Goal: Communication & Community: Answer question/provide support

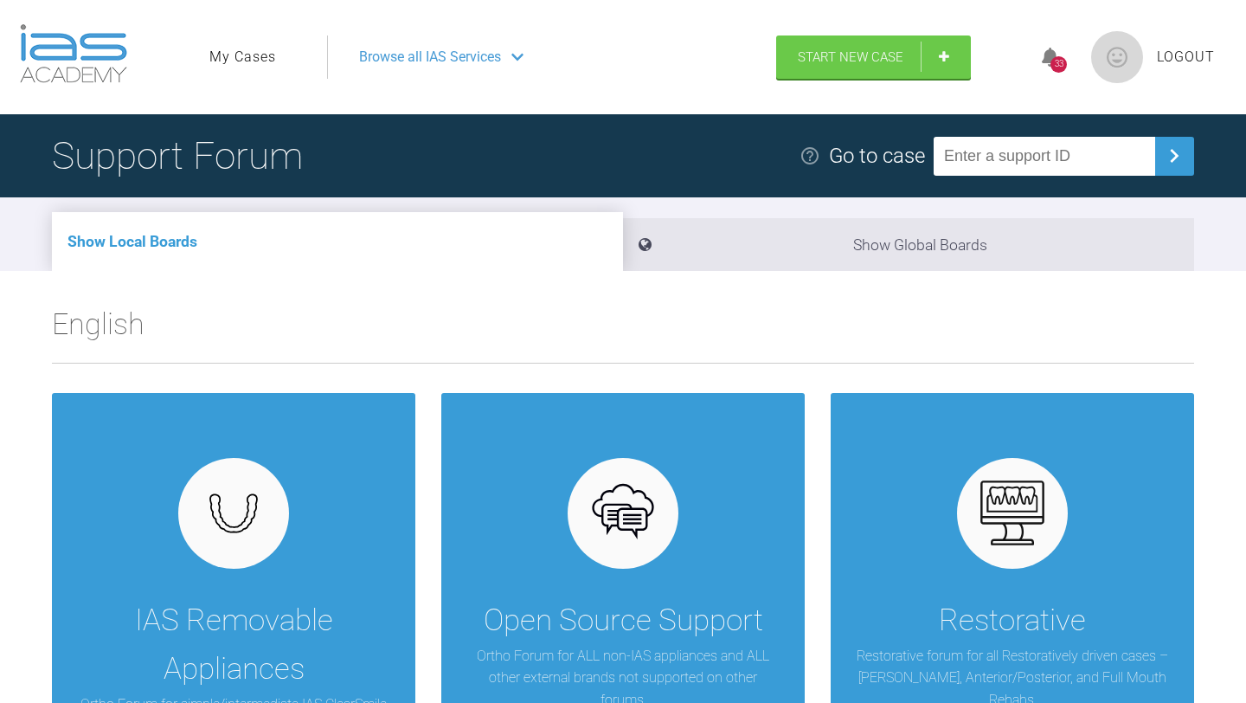
click at [275, 57] on li "My Cases" at bounding box center [244, 57] width 71 height 22
click at [244, 53] on link "My Cases" at bounding box center [242, 57] width 67 height 22
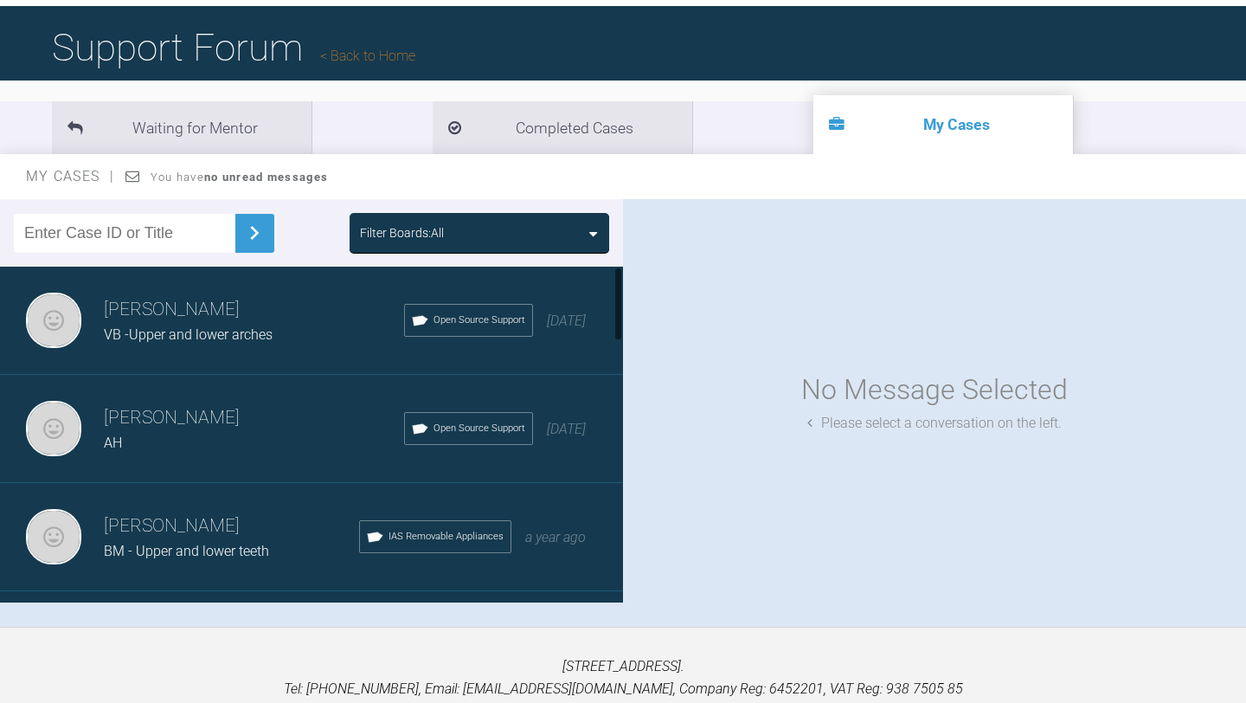
scroll to position [138, 0]
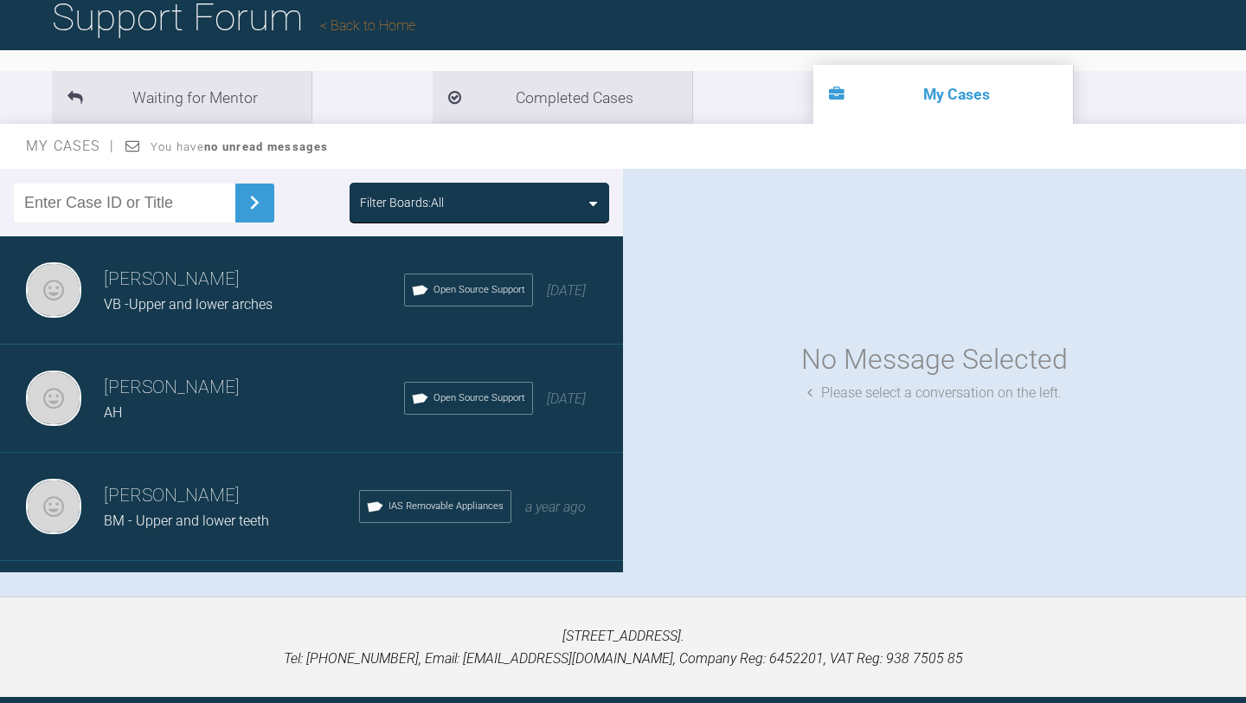
click at [291, 306] on div "VB -Upper and lower arches" at bounding box center [254, 304] width 300 height 22
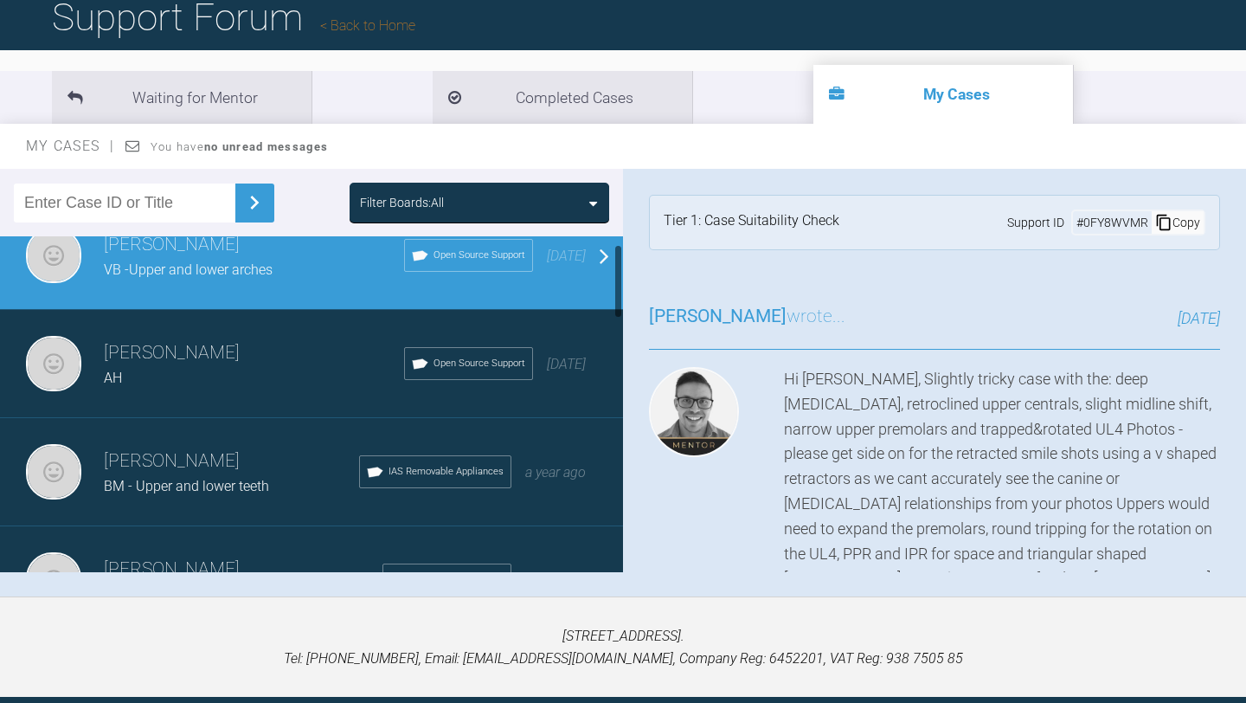
scroll to position [69, 0]
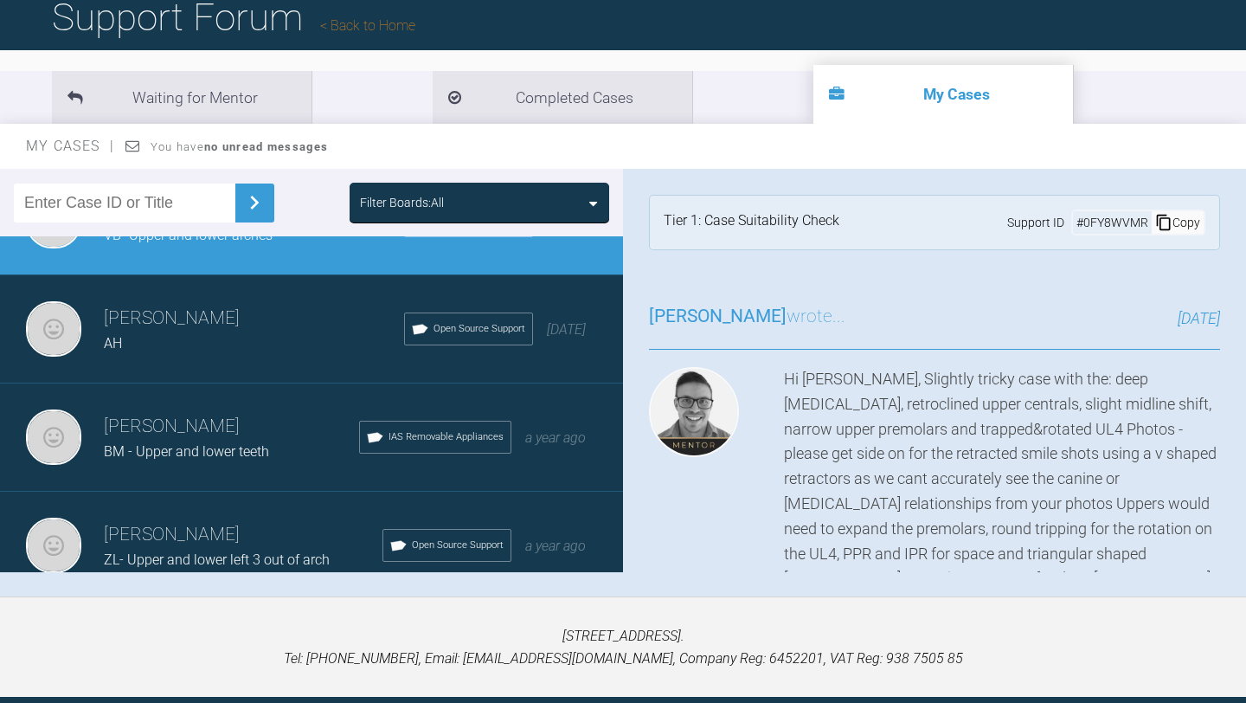
click at [1211, 459] on div "Hi Neil, Slightly tricky case with the: deep overbite, retroclined upper centra…" at bounding box center [1002, 529] width 436 height 324
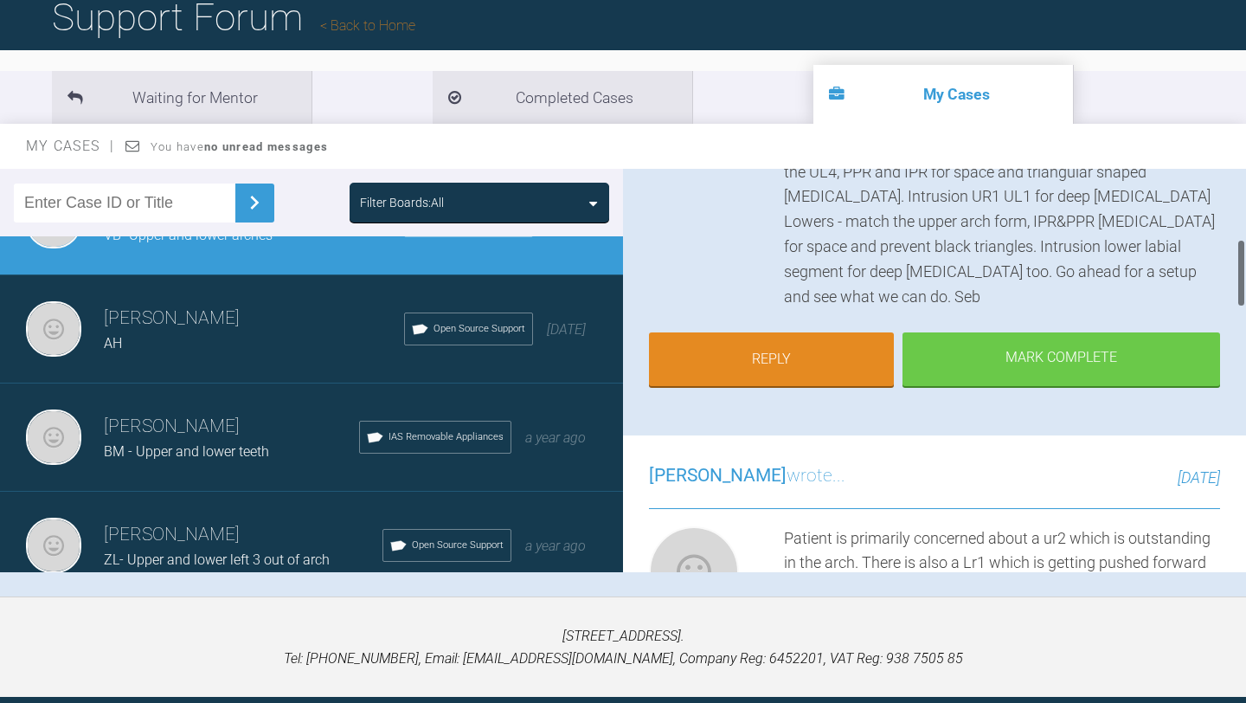
scroll to position [415, 0]
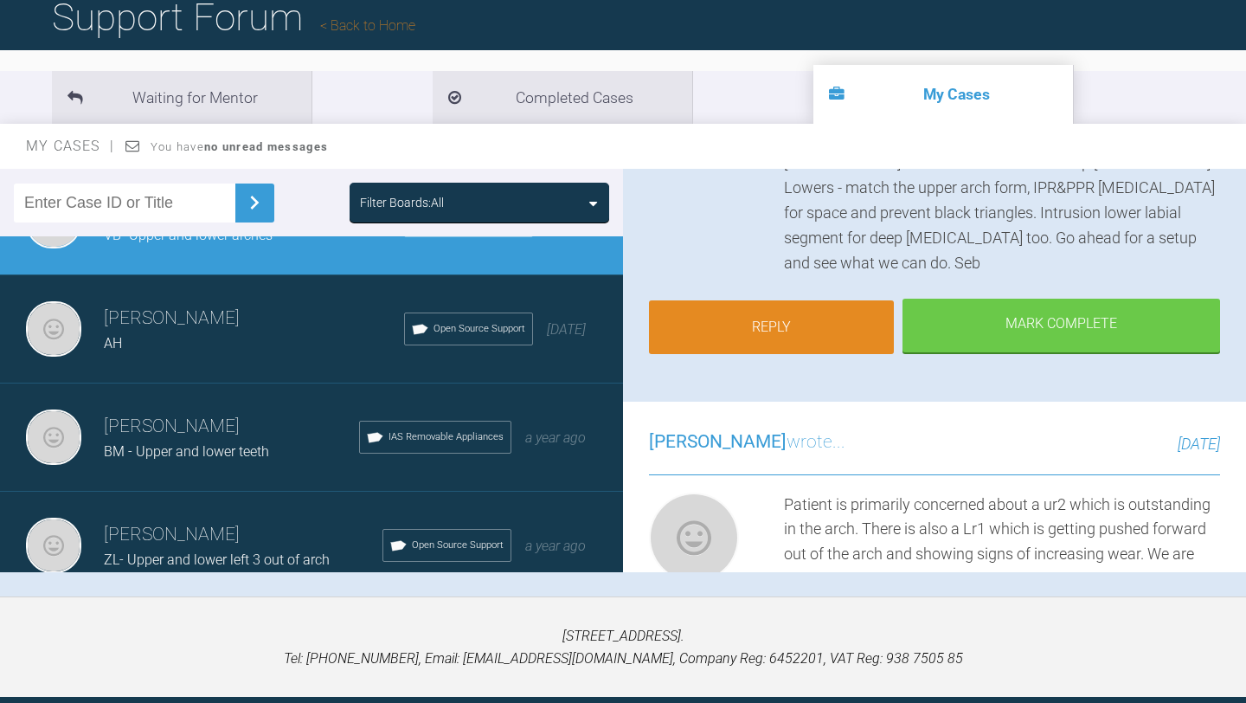
click at [825, 317] on link "Reply" at bounding box center [771, 327] width 245 height 54
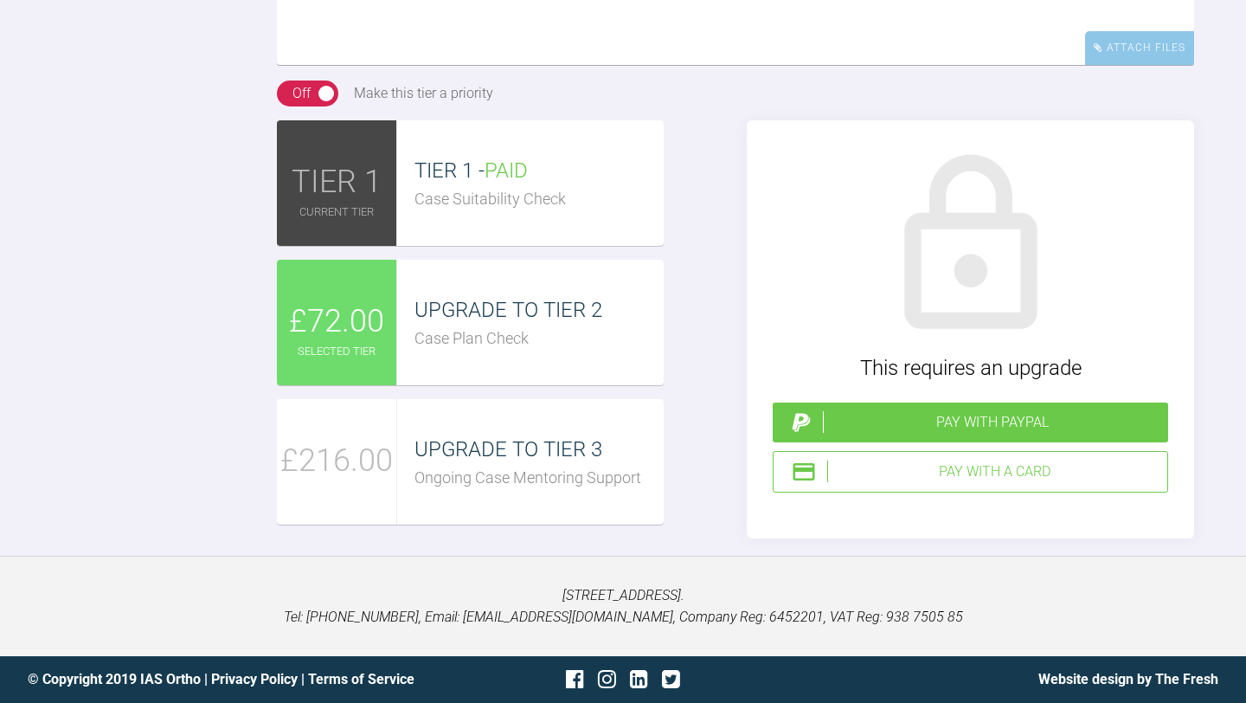
scroll to position [2265, 0]
click at [434, 322] on span "UPGRADE TO TIER 2" at bounding box center [508, 310] width 188 height 24
click at [924, 483] on div "Pay with a Card" at bounding box center [993, 471] width 333 height 22
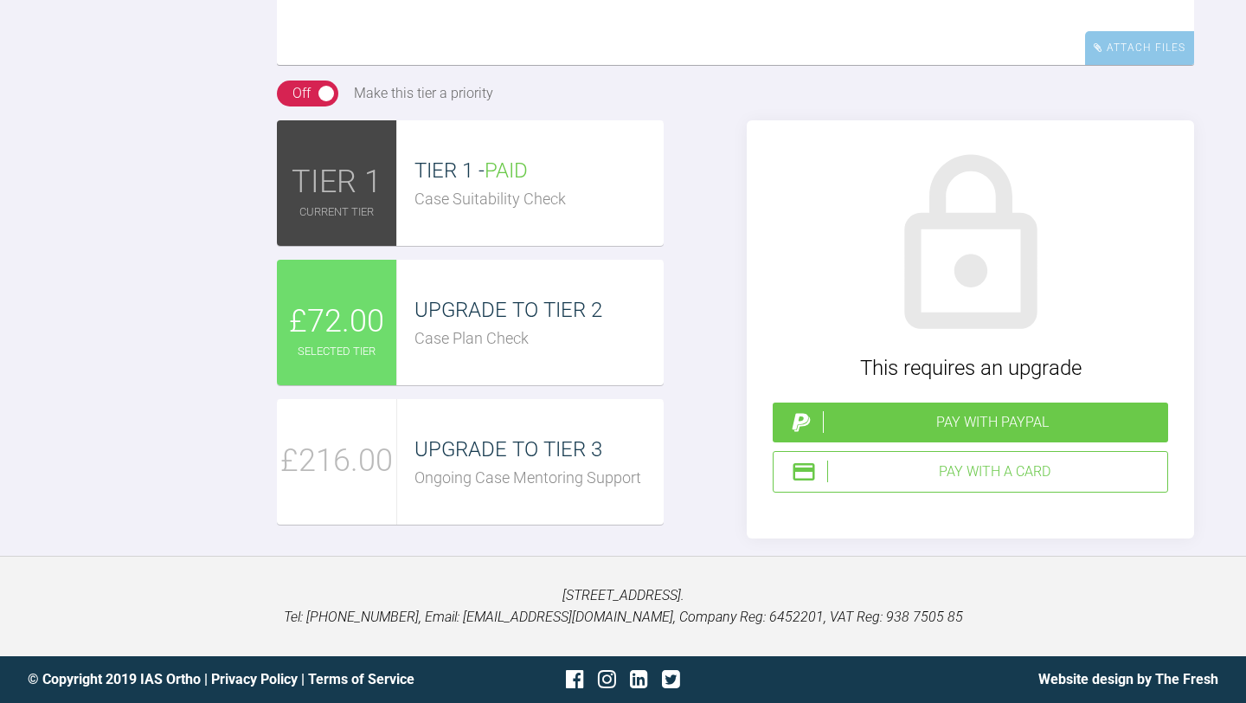
click at [141, 192] on div "Reply To Sebastian Wilkins Hi Attach Files Drag and drop files here! On Off Mak…" at bounding box center [623, 172] width 1246 height 731
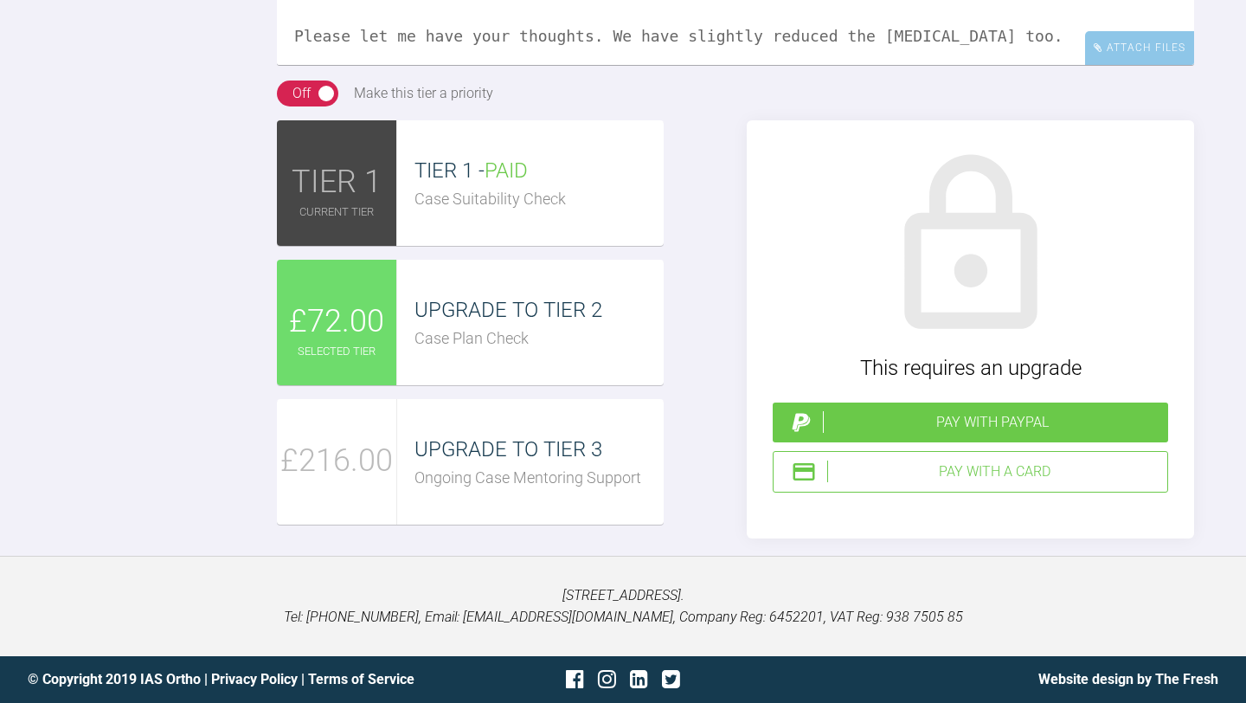
scroll to position [75, 0]
paste textarea "https://iaslab.co.uk/OnyxTest/Viewer/main.html?mlink=https://iaslab.co.uk/OnyxT…"
click at [685, 106] on div "On Off Make this tier a priority" at bounding box center [735, 93] width 917 height 26
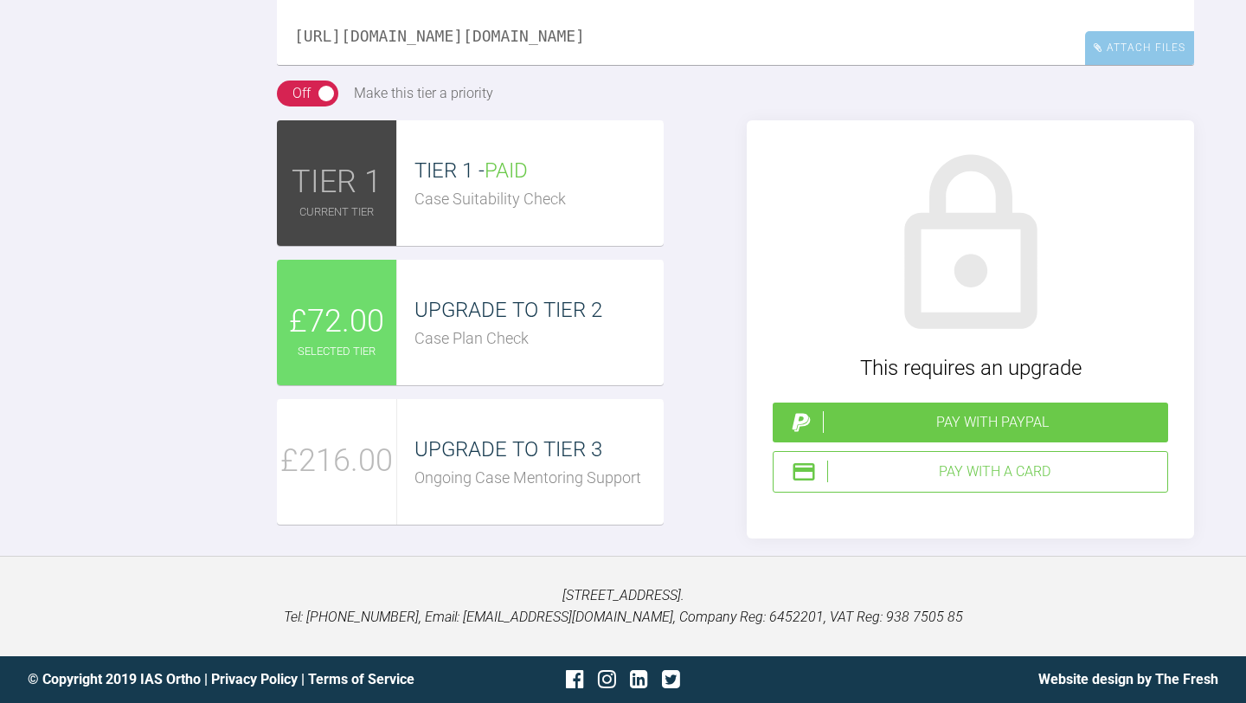
scroll to position [2299, 0]
drag, startPoint x: 1012, startPoint y: 89, endPoint x: 614, endPoint y: 90, distance: 397.2
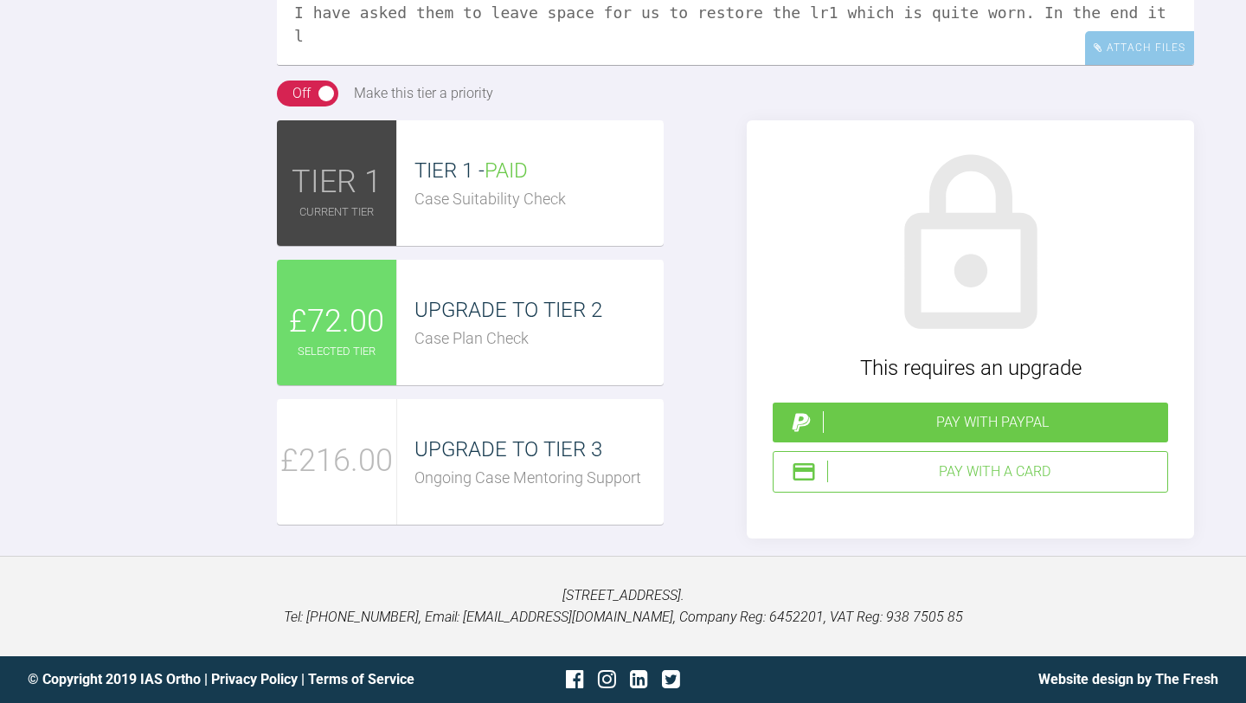
scroll to position [169, 0]
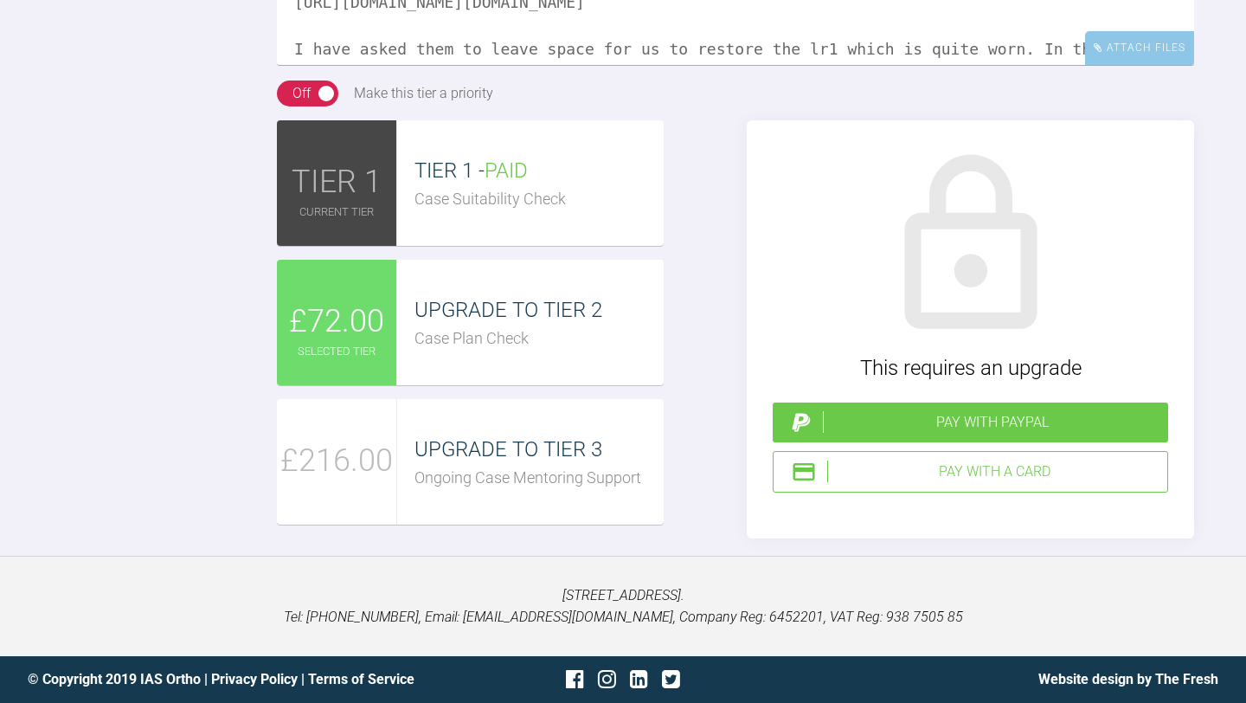
scroll to position [0, 0]
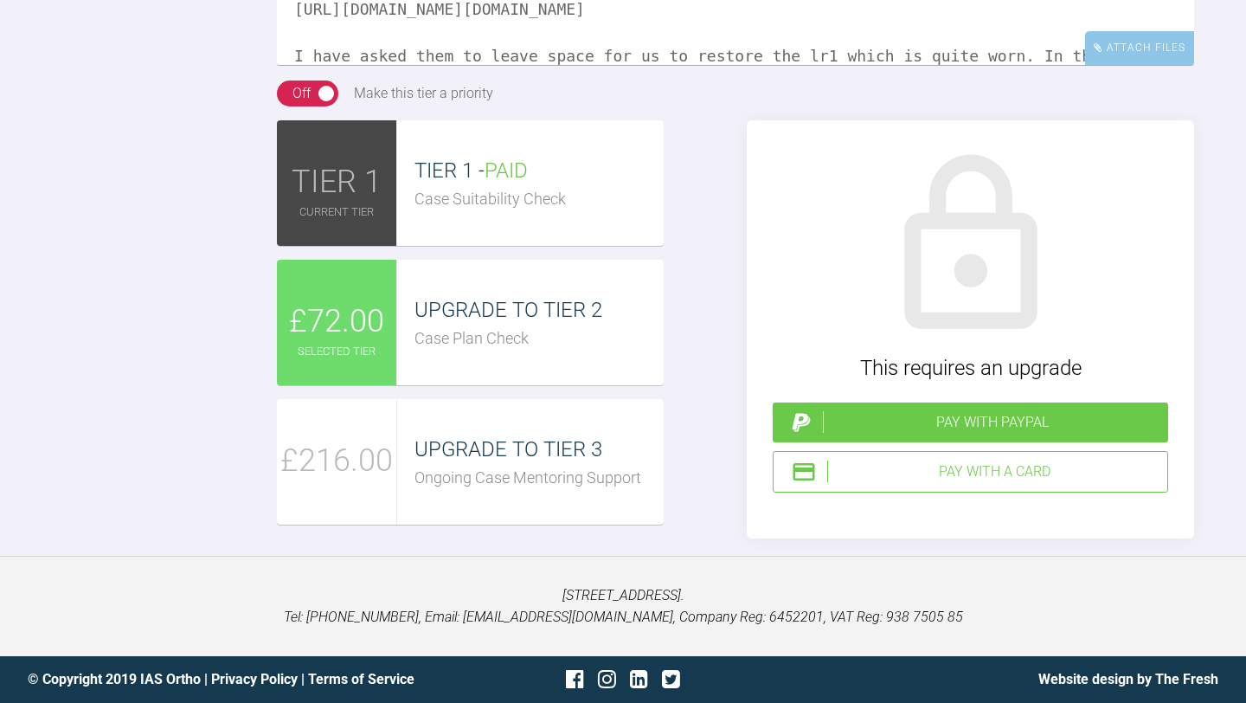
scroll to position [106, 0]
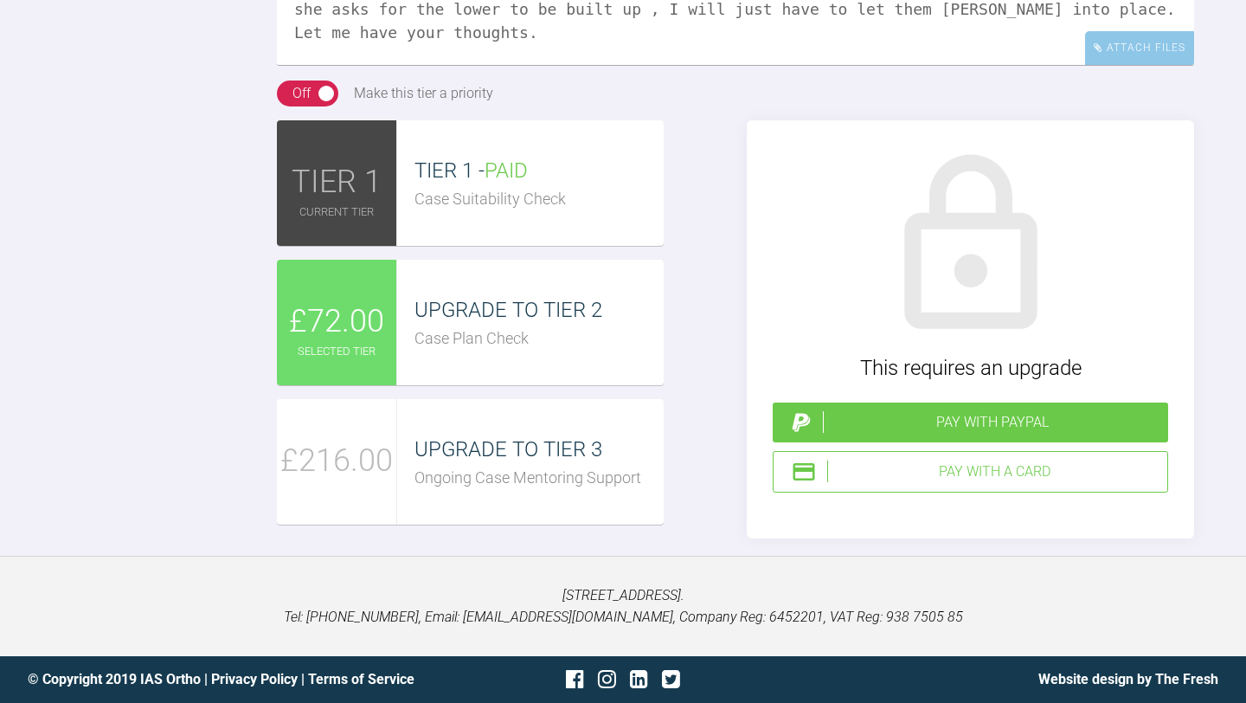
scroll to position [222, 0]
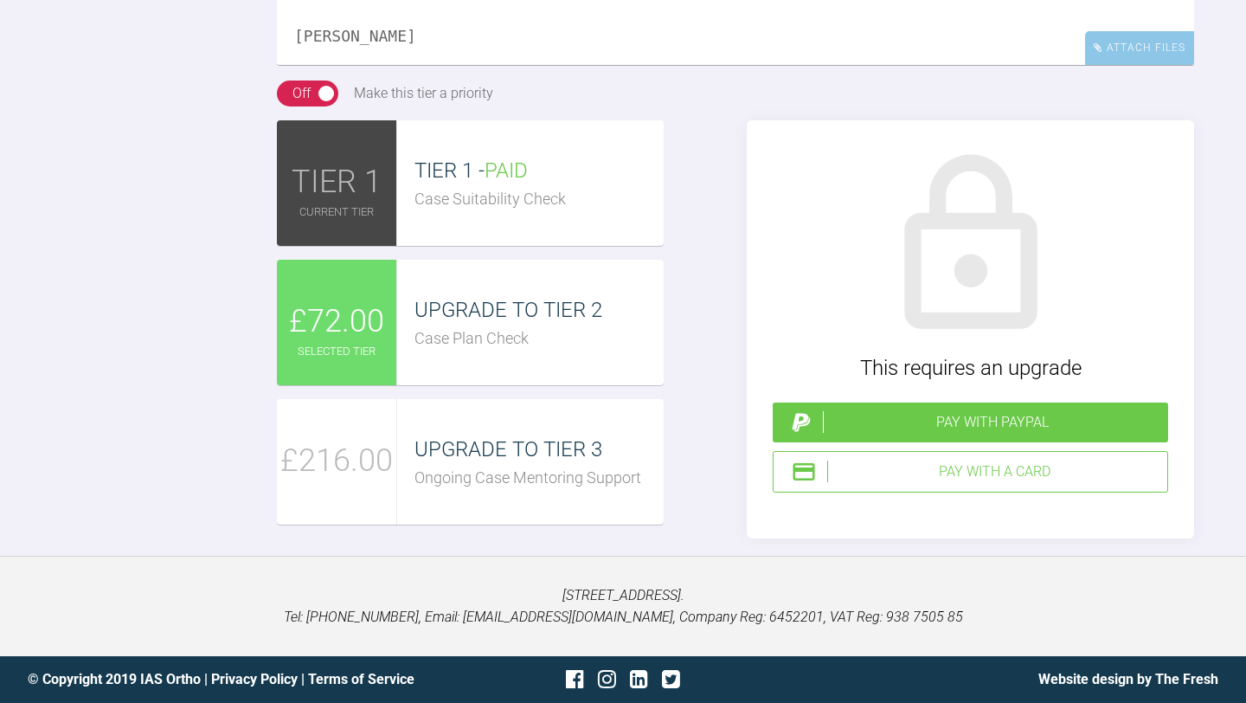
type textarea "Hi Sebastian, Hope all is well. I have attached the set up from the lab. https:…"
click at [331, 347] on span "£72.00" at bounding box center [336, 322] width 95 height 50
click at [919, 434] on div "Pay with PayPal" at bounding box center [992, 422] width 338 height 22
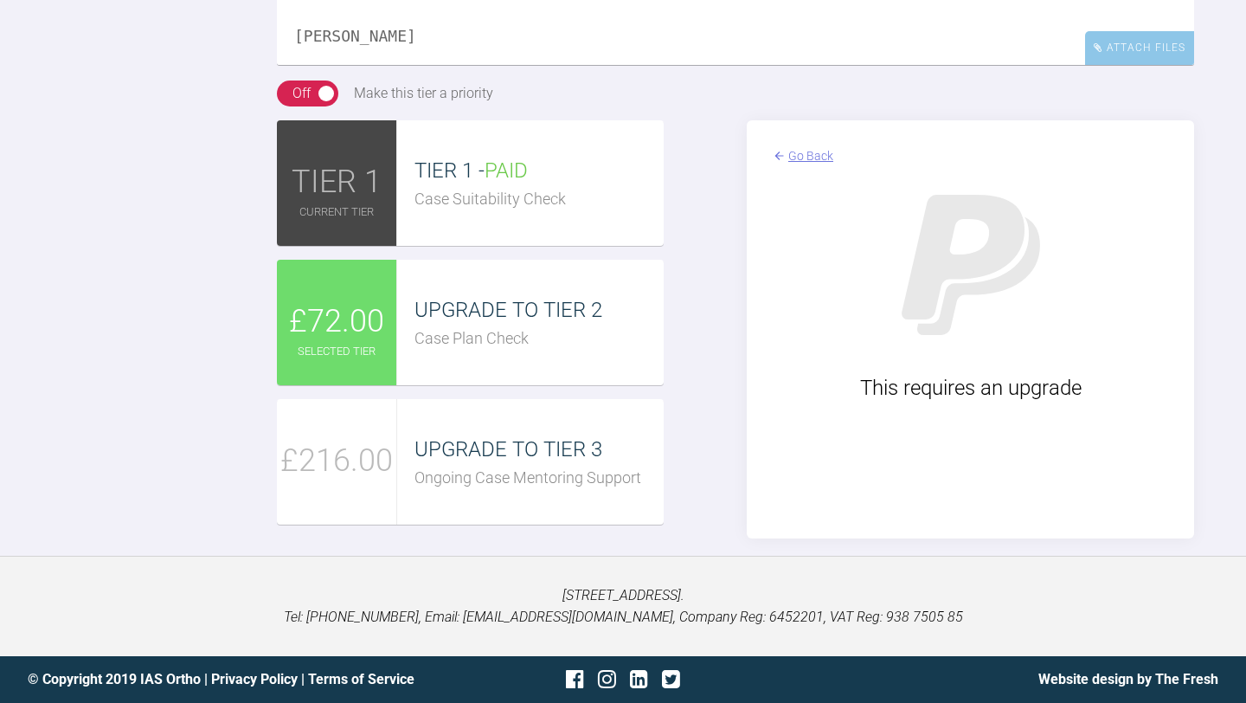
click at [786, 165] on div "Go Back" at bounding box center [970, 155] width 395 height 19
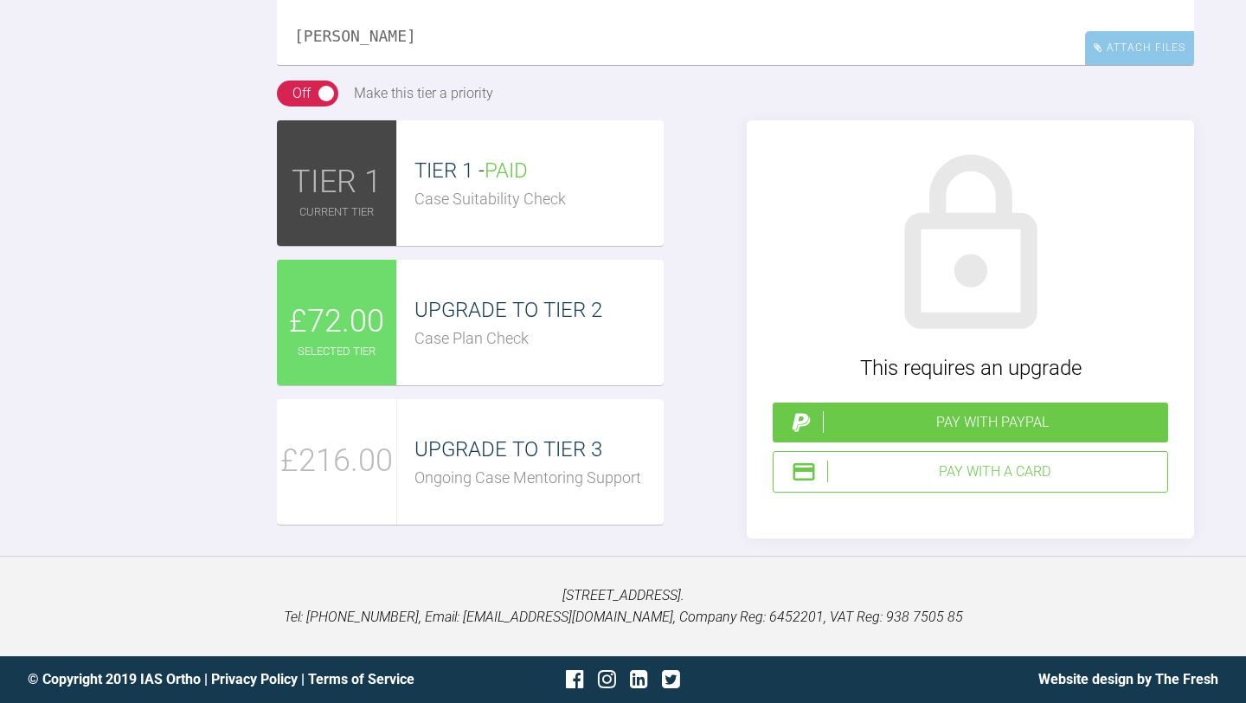
click at [934, 483] on div "Pay with a Card" at bounding box center [993, 471] width 333 height 22
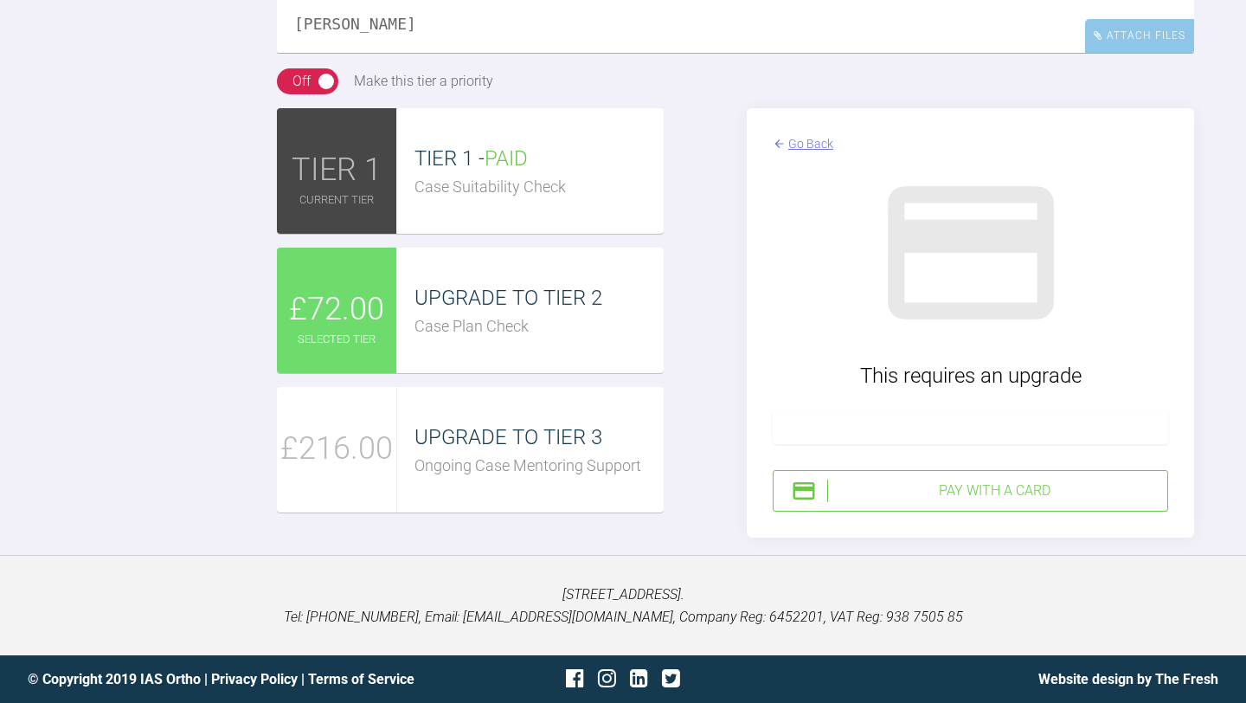
click at [980, 502] on div "Pay with a Card" at bounding box center [993, 490] width 333 height 22
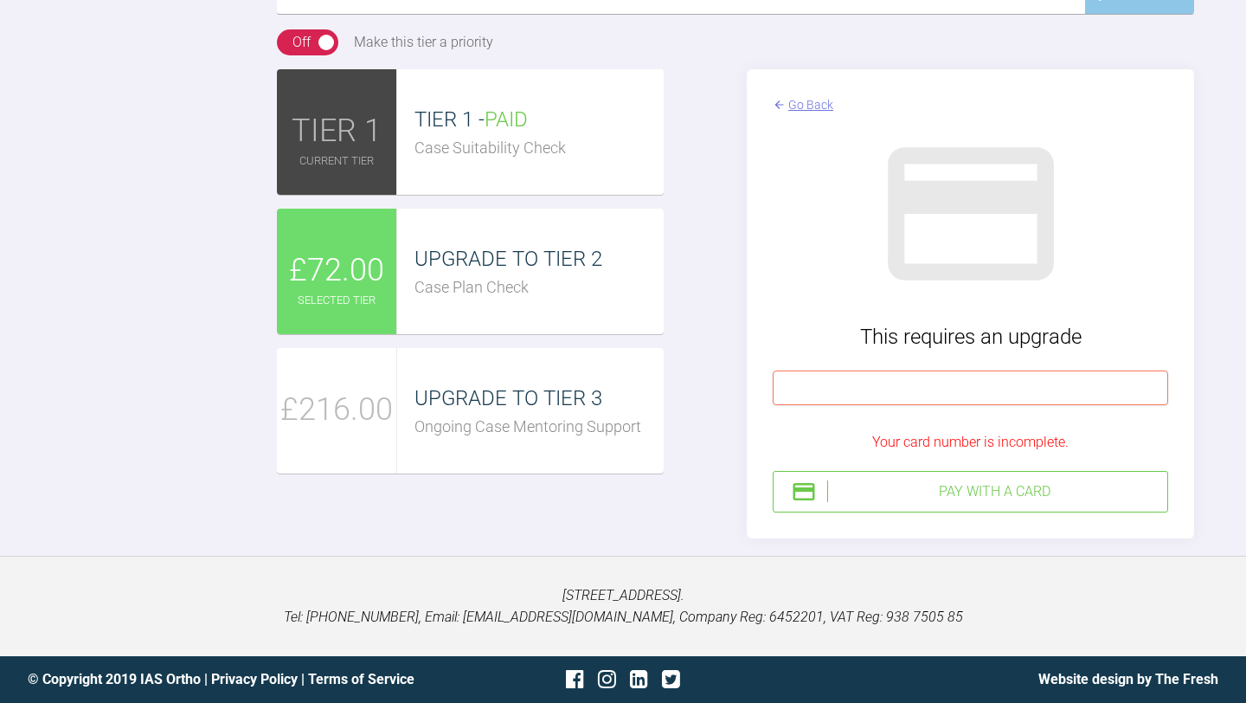
click at [883, 405] on div at bounding box center [970, 387] width 395 height 35
click at [718, 538] on div "TIER 1 TIER 1 - PAID Case Suitability Check £72.00 UPGRADE TO TIER 2 Case Plan …" at bounding box center [735, 303] width 917 height 469
click at [978, 503] on div "Pay with a Card" at bounding box center [993, 491] width 333 height 22
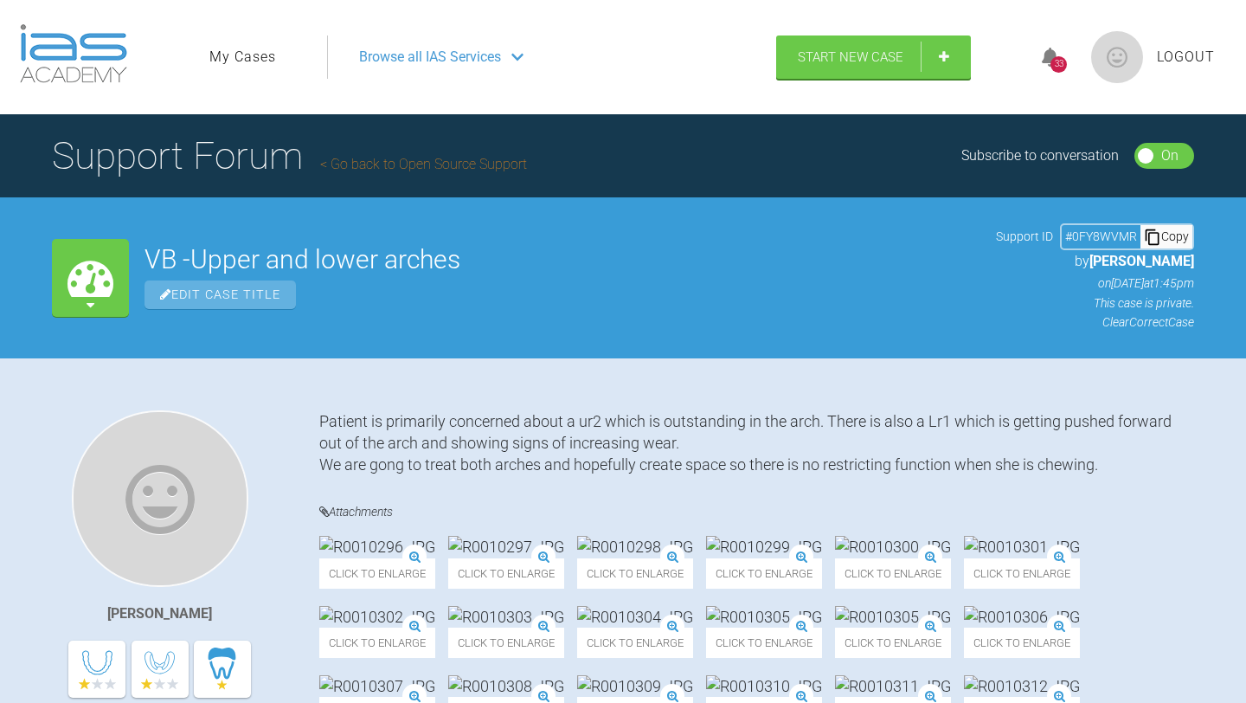
scroll to position [0, 0]
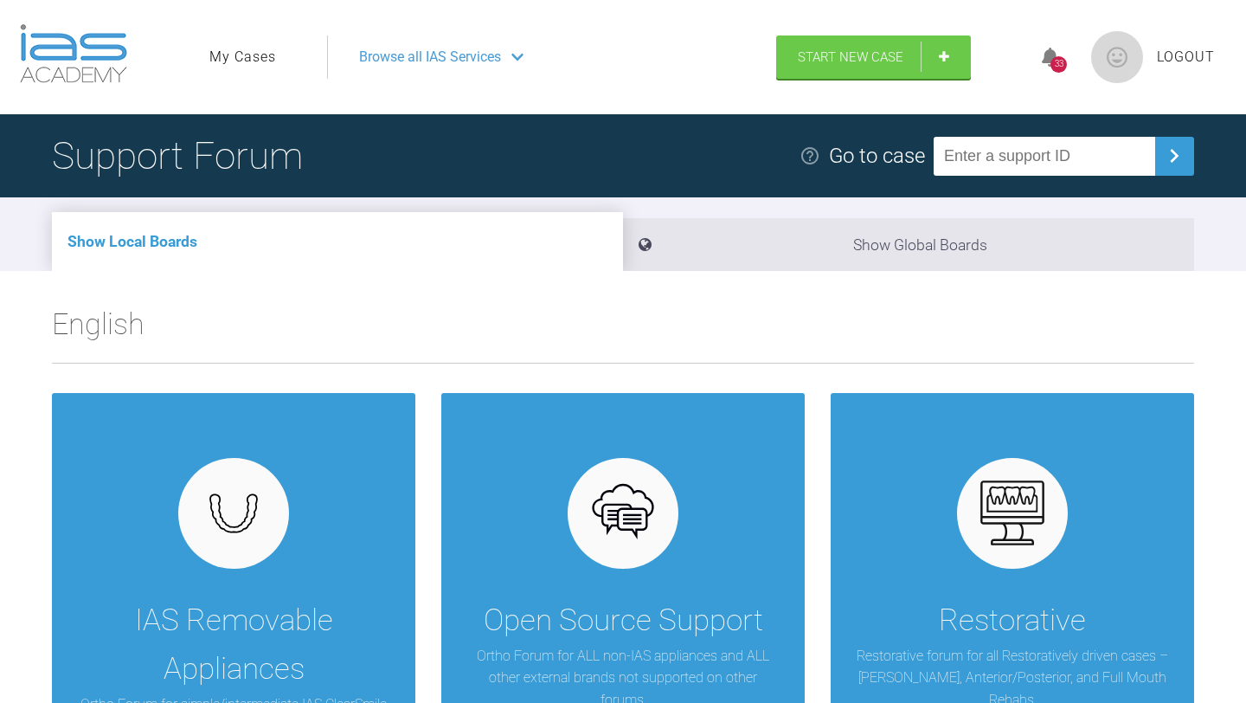
click at [257, 59] on link "My Cases" at bounding box center [242, 57] width 67 height 22
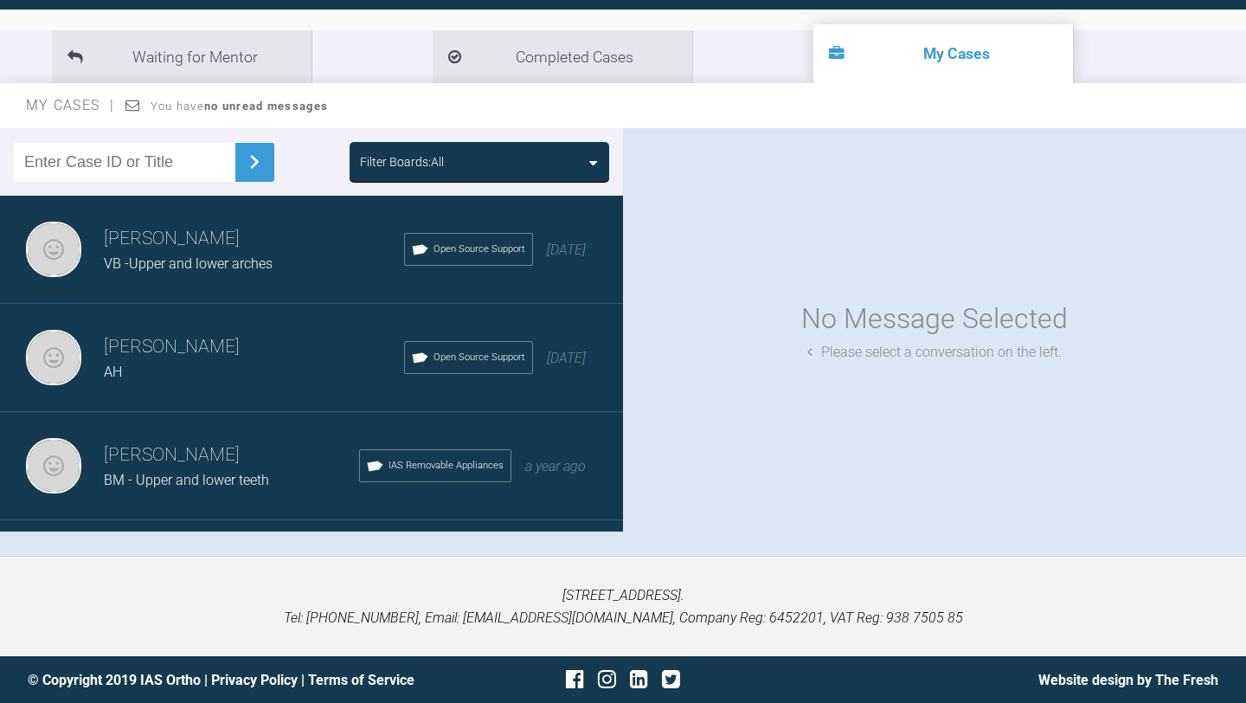
scroll to position [179, 0]
click at [319, 228] on h3 "[PERSON_NAME]" at bounding box center [254, 238] width 300 height 29
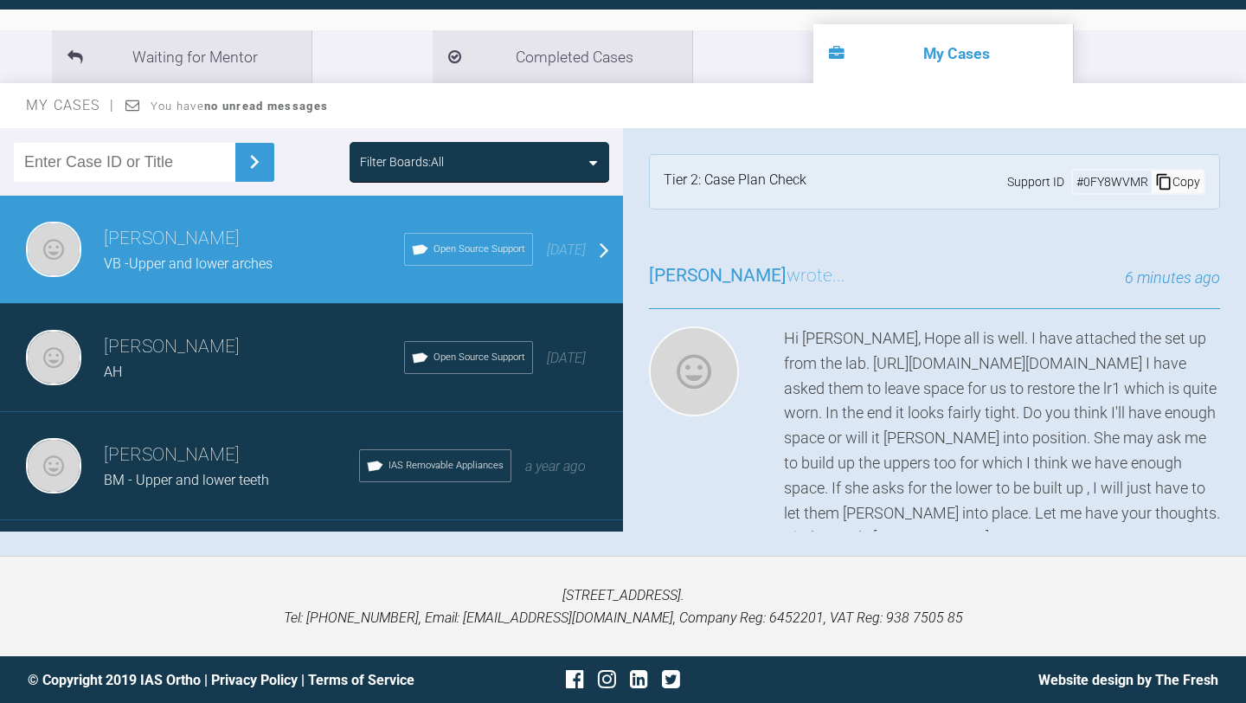
click at [287, 323] on div "neil noronha AH Open Source Support 5 months ago" at bounding box center [311, 358] width 623 height 108
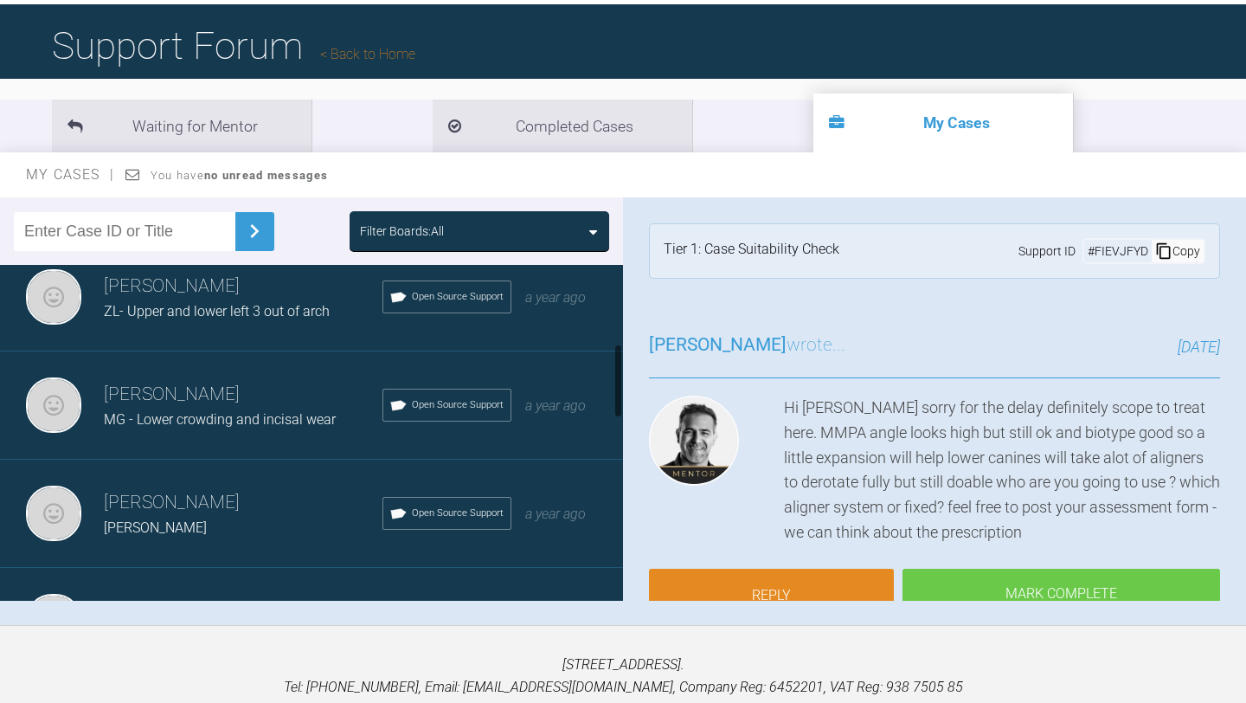
scroll to position [381, 0]
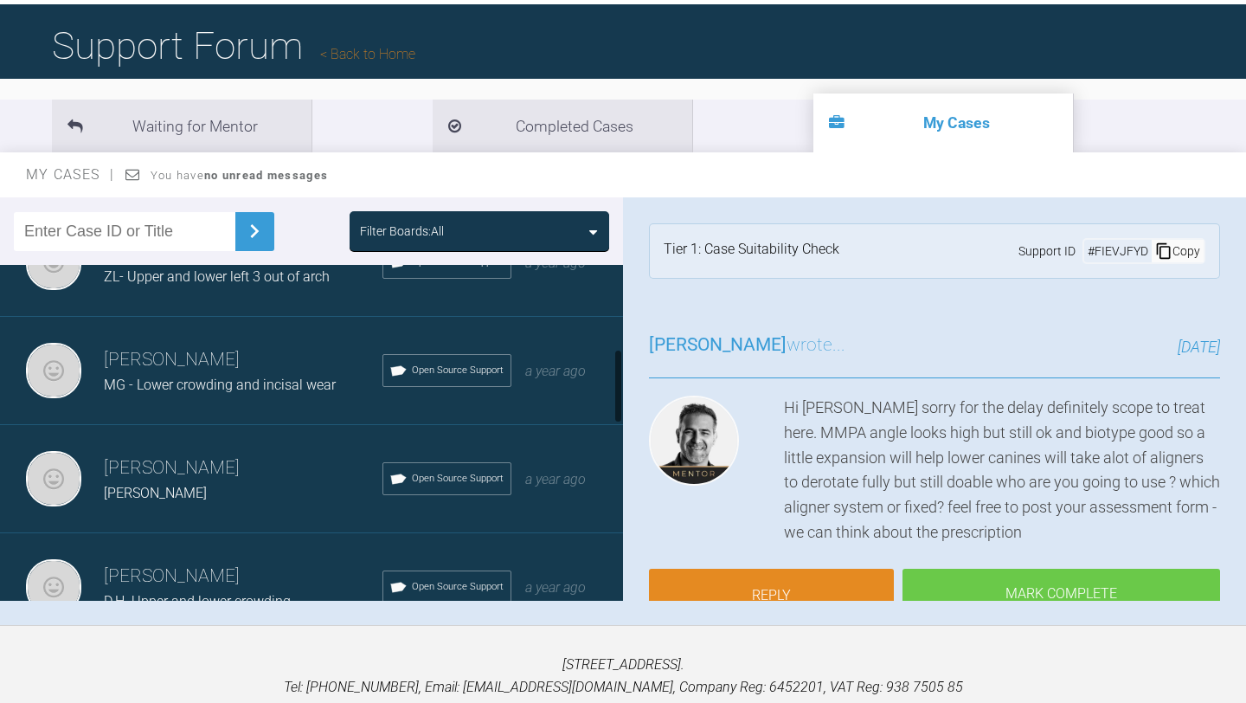
click at [264, 369] on h3 "neil noronha" at bounding box center [243, 359] width 279 height 29
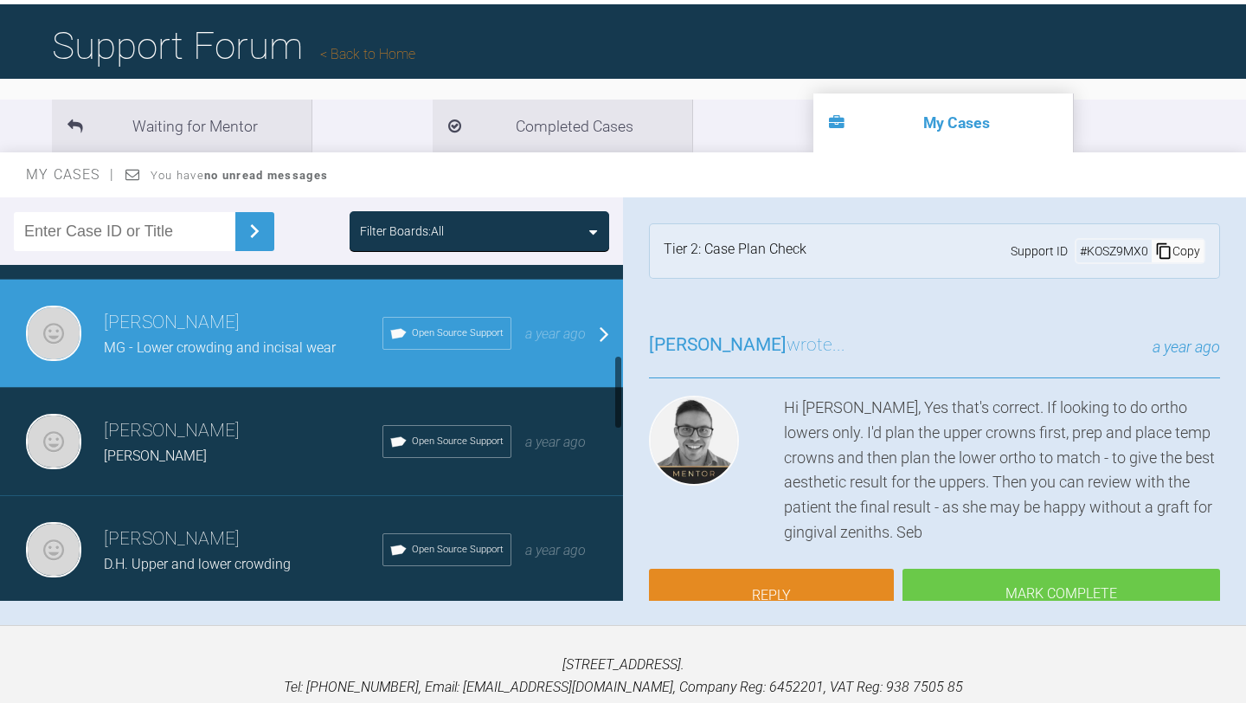
scroll to position [450, 0]
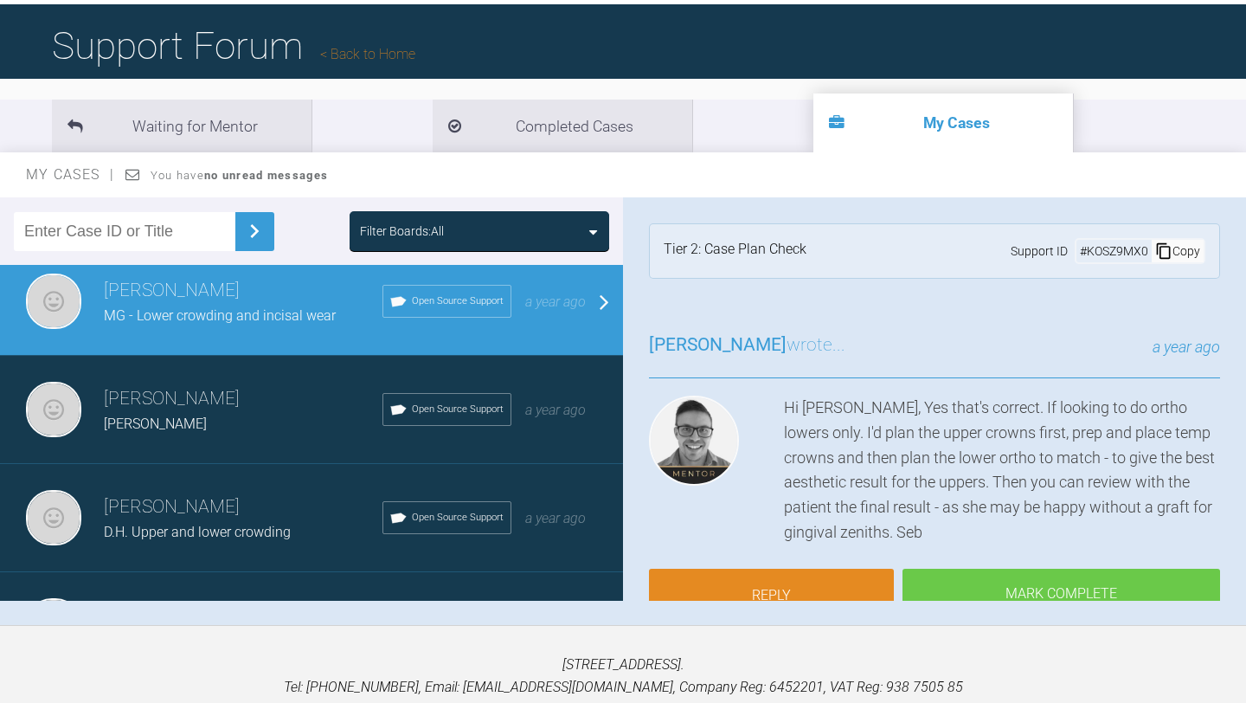
click at [1025, 333] on div "Sebastian Wilkins wrote... a year ago" at bounding box center [934, 355] width 571 height 48
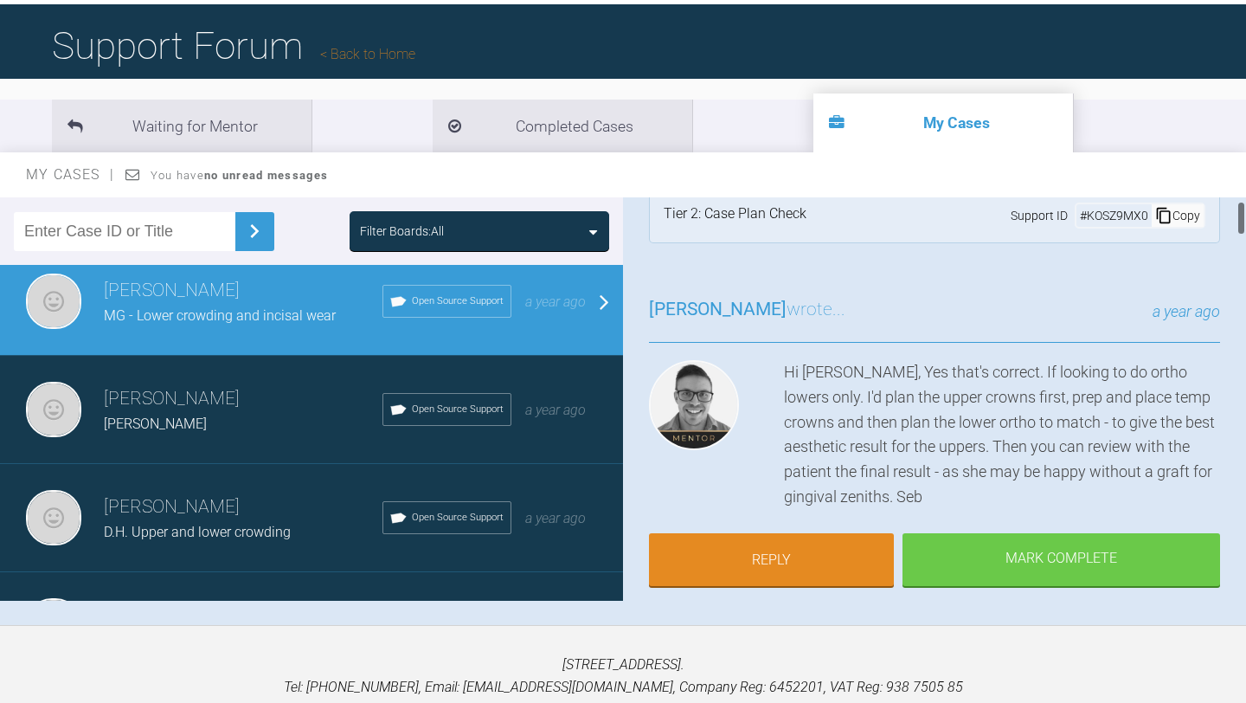
scroll to position [35, 0]
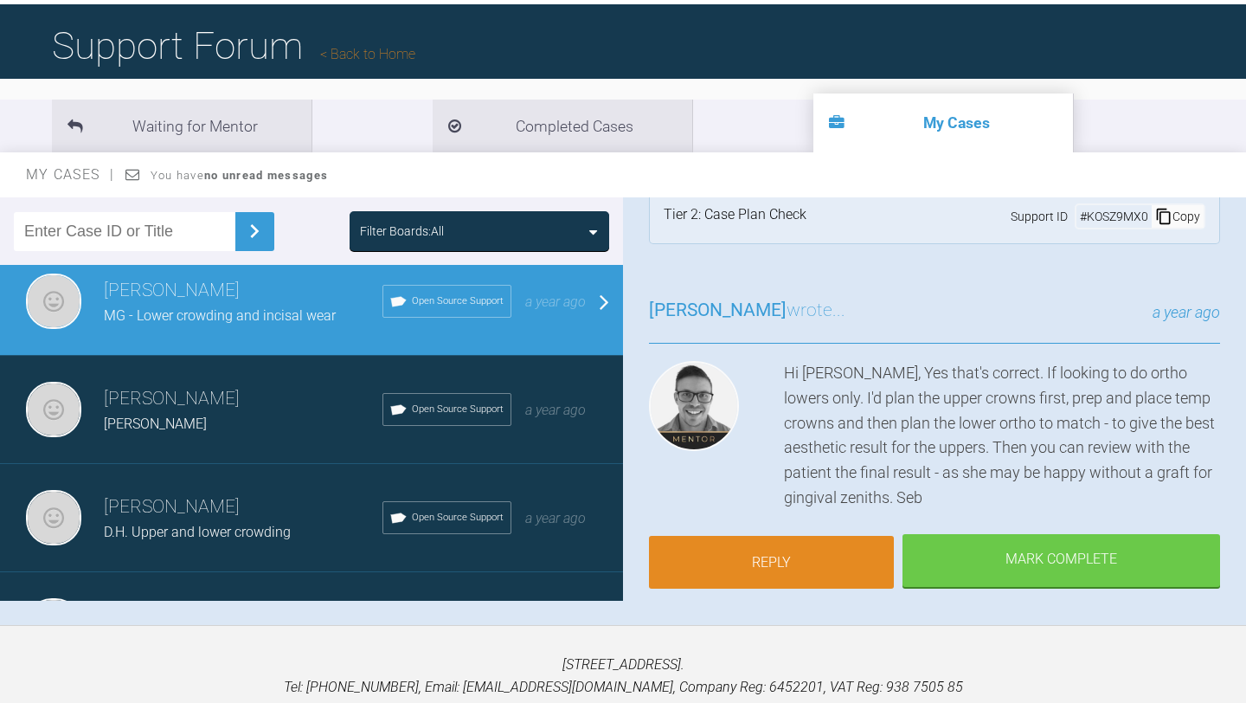
click at [741, 556] on link "Reply" at bounding box center [771, 563] width 245 height 54
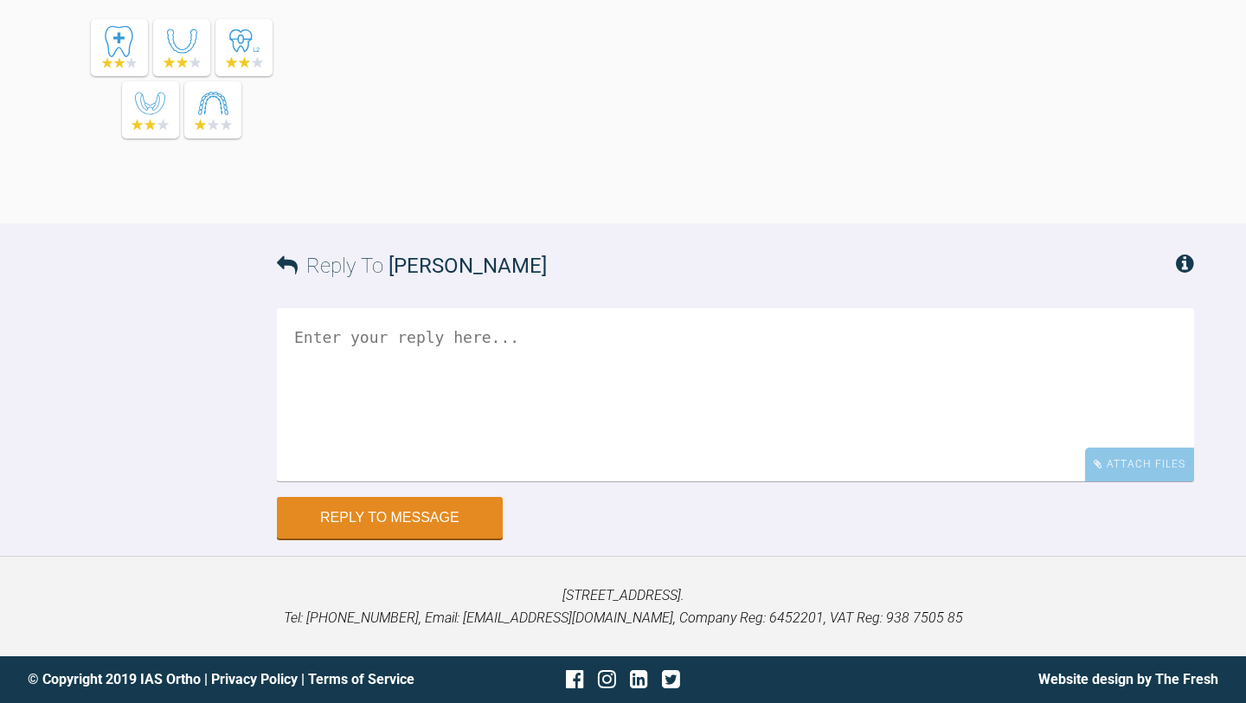
scroll to position [4655, 0]
click at [588, 379] on textarea at bounding box center [735, 393] width 917 height 173
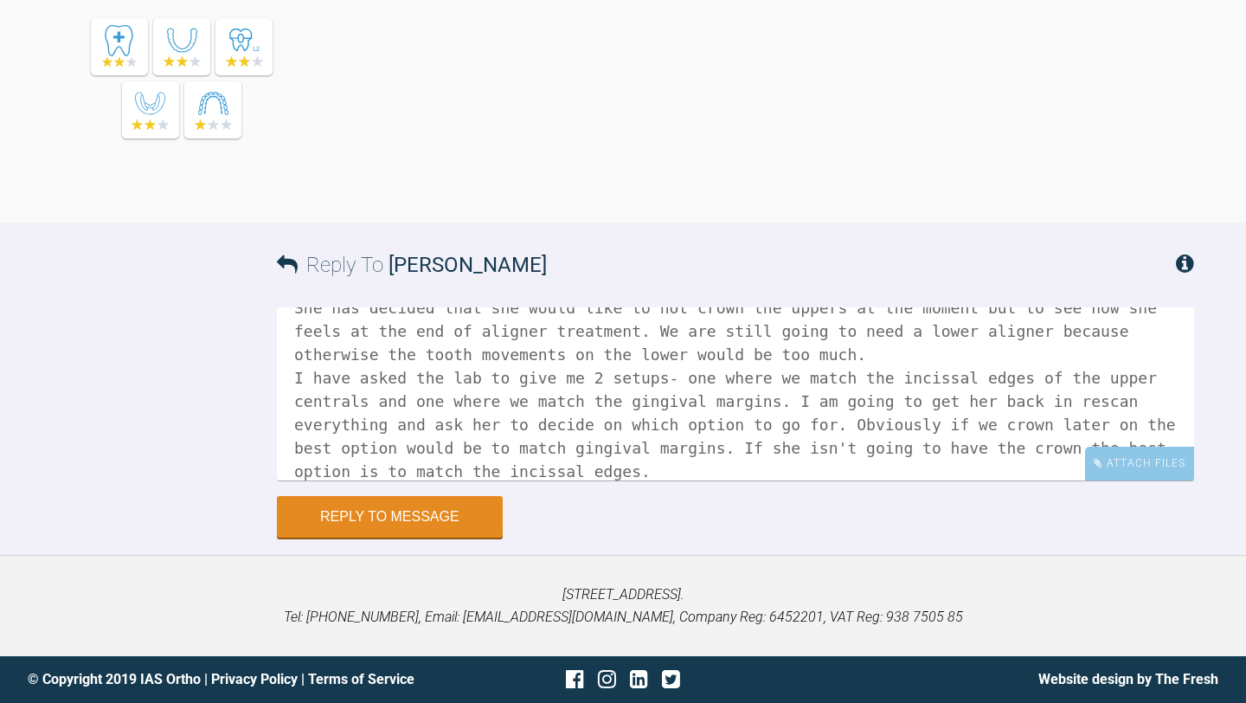
scroll to position [122, 0]
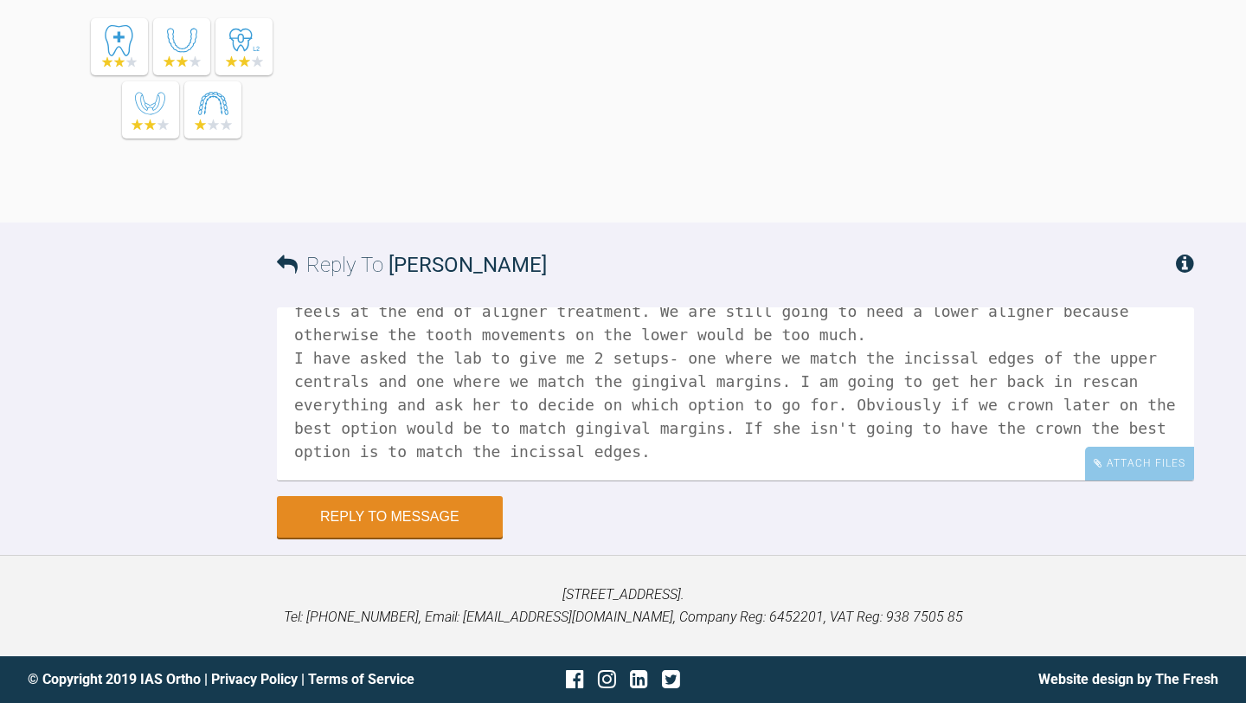
paste textarea "https://eshop-dr.clearcorrect.com/clearpilot/treatment-plan/1911476/172A67DD-B5…"
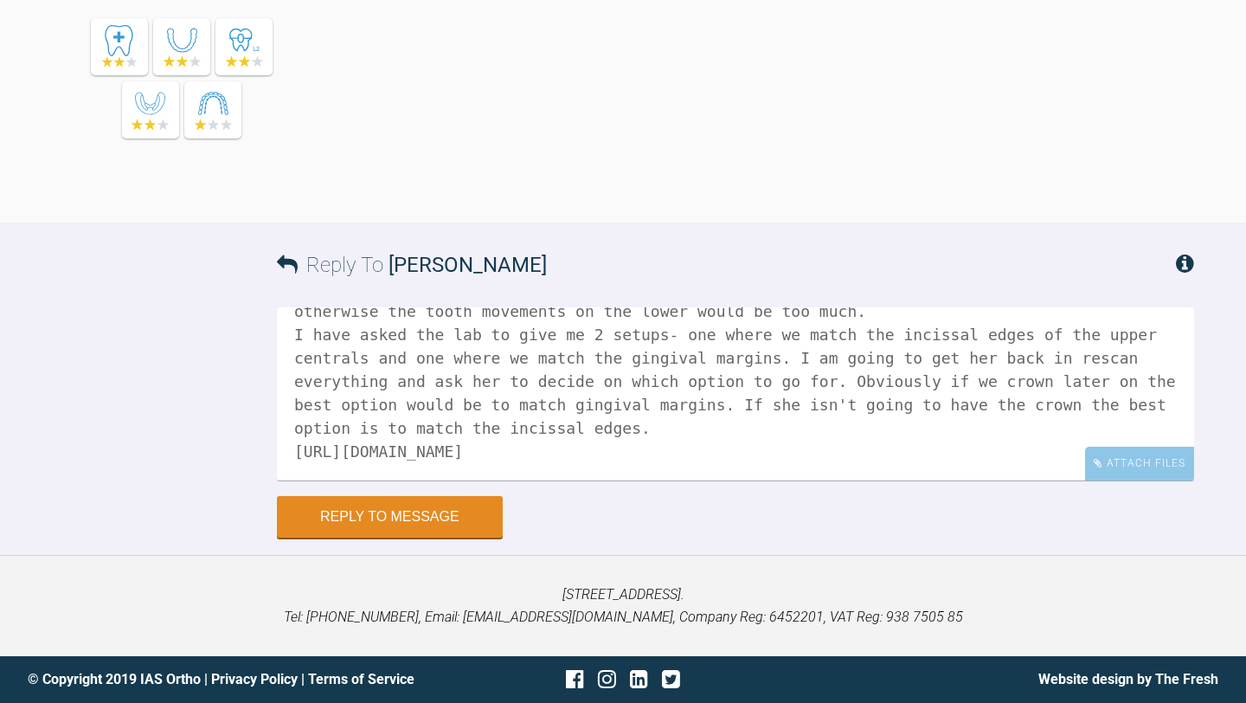
scroll to position [169, 0]
paste textarea "https://eshop-dr.clearcorrect.com/clearpilot/treatment-plan/1911476/89D761C4-97…"
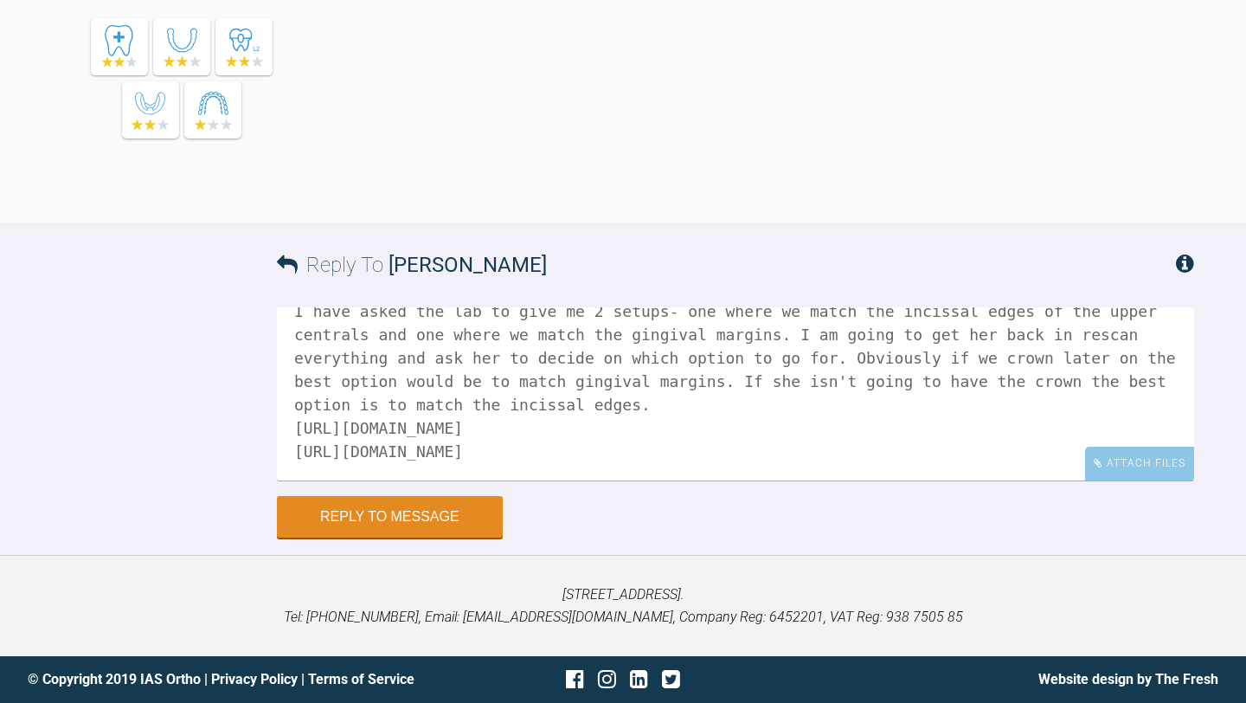
scroll to position [192, 0]
click at [565, 380] on textarea "Hi Seb, Hope you are well. There's been a lot of back and forth with this patie…" at bounding box center [735, 393] width 917 height 173
click at [518, 471] on textarea "Hi Seb, Hope you are well. There's been a lot of back and forth with this patie…" at bounding box center [735, 393] width 917 height 173
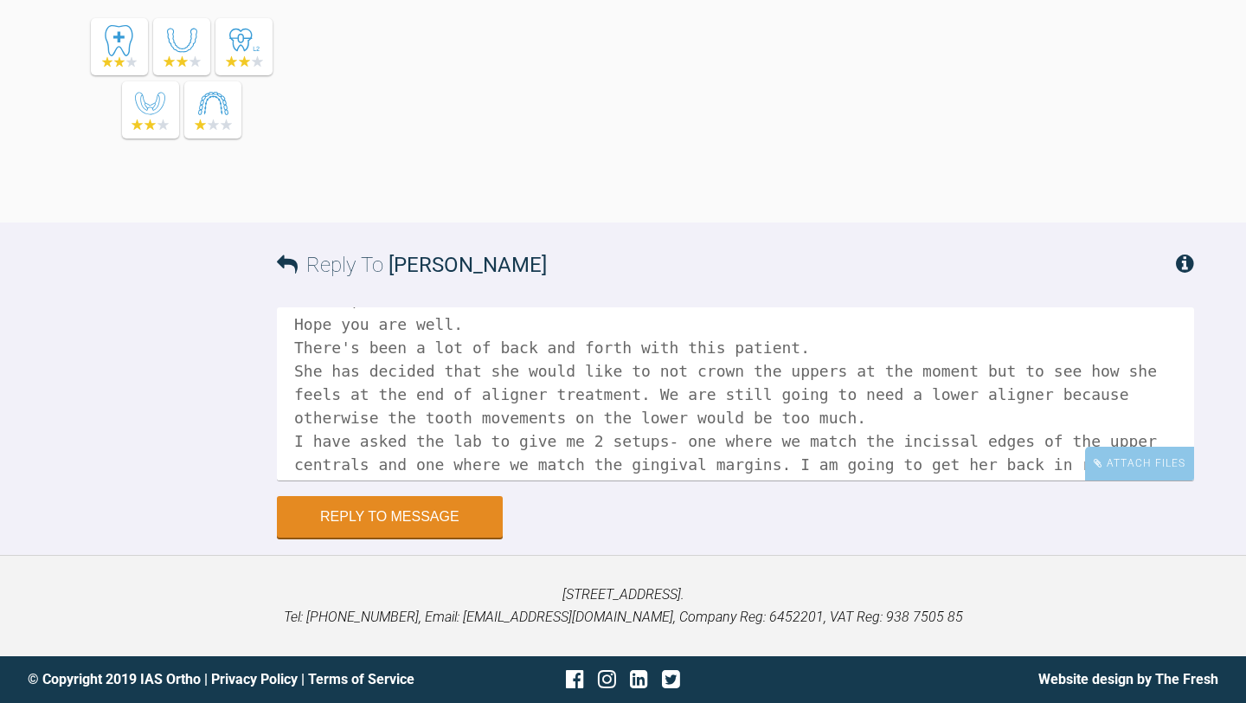
scroll to position [20, 0]
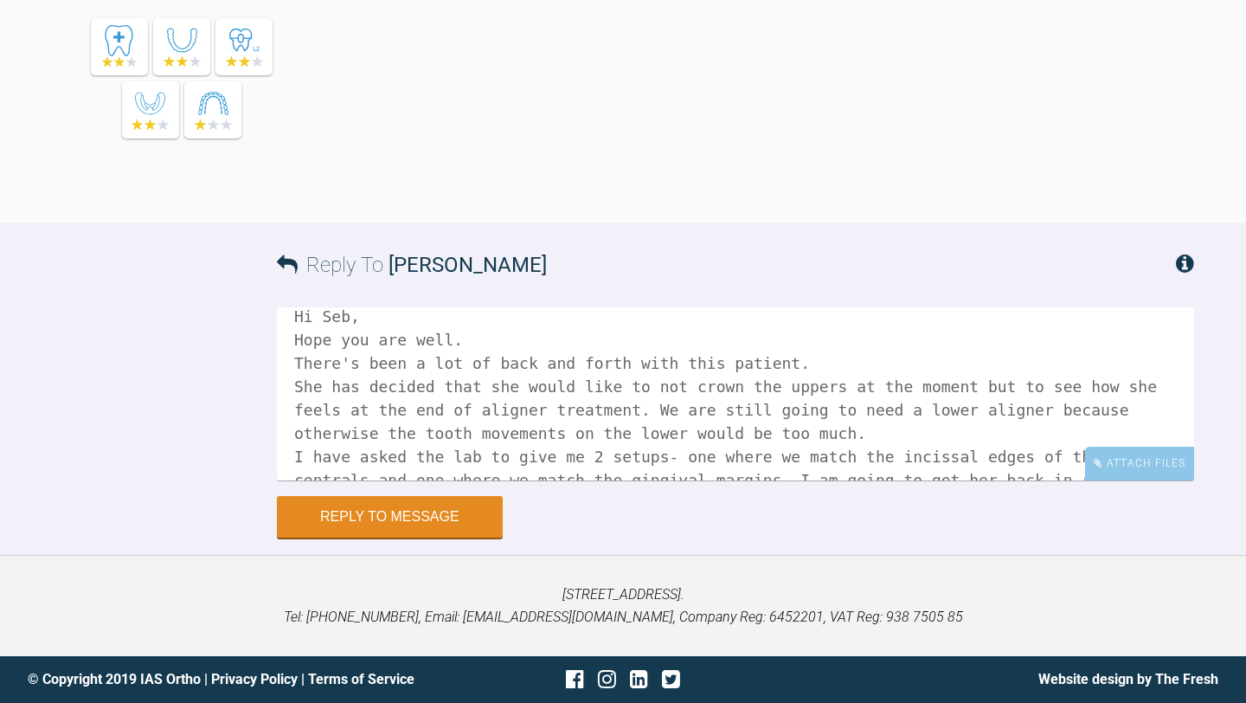
click at [749, 431] on textarea at bounding box center [735, 393] width 917 height 173
click at [978, 407] on textarea at bounding box center [735, 393] width 917 height 173
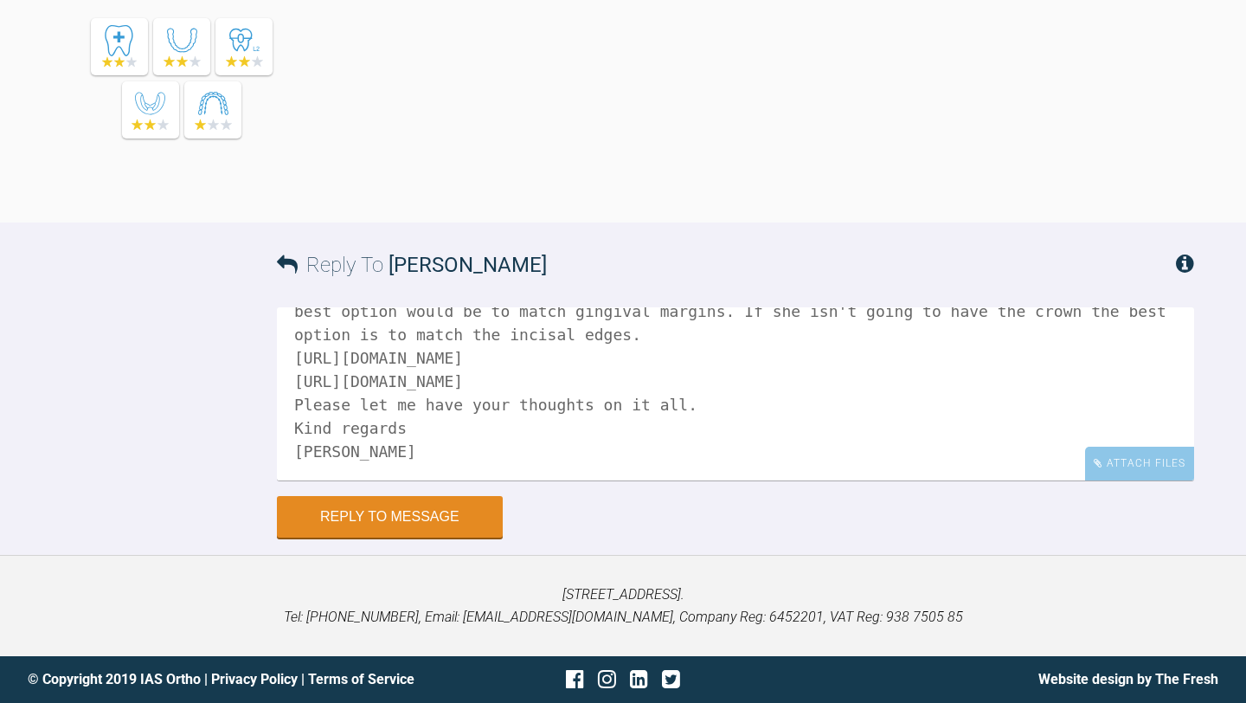
scroll to position [262, 0]
type textarea "Hi Seb, Hope you are well. There's been a lot of back and forth with this patie…"
click at [452, 510] on button "Reply to Message" at bounding box center [390, 519] width 226 height 42
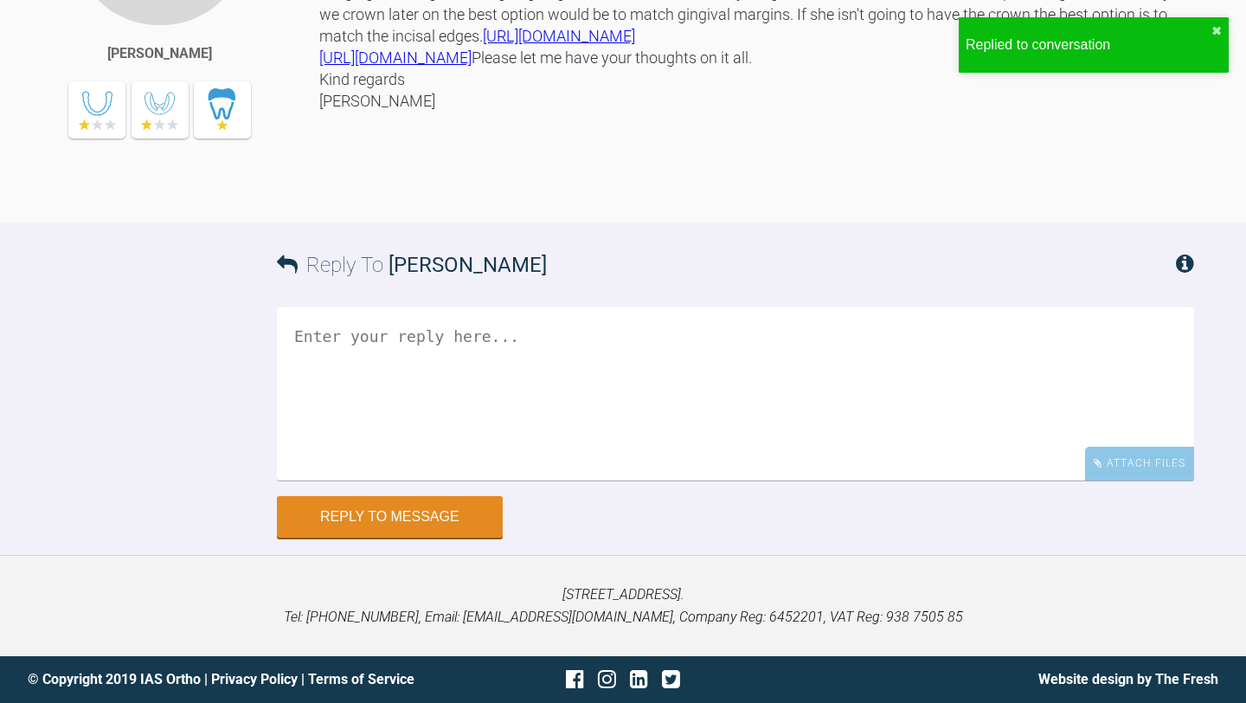
scroll to position [5118, 0]
